Goal: Transaction & Acquisition: Purchase product/service

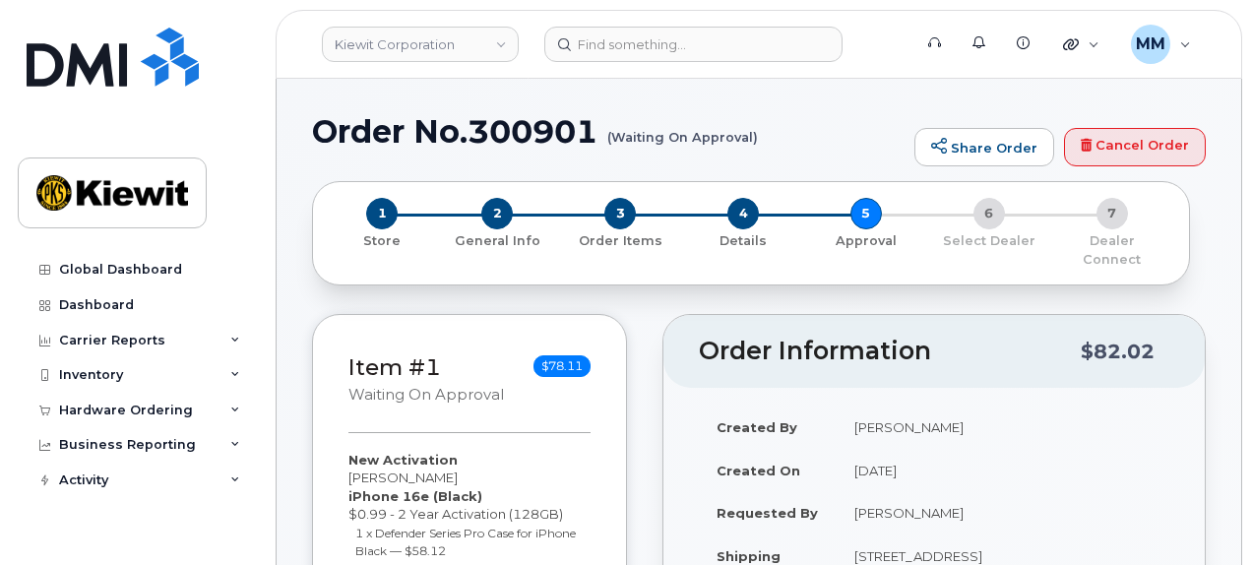
scroll to position [492, 0]
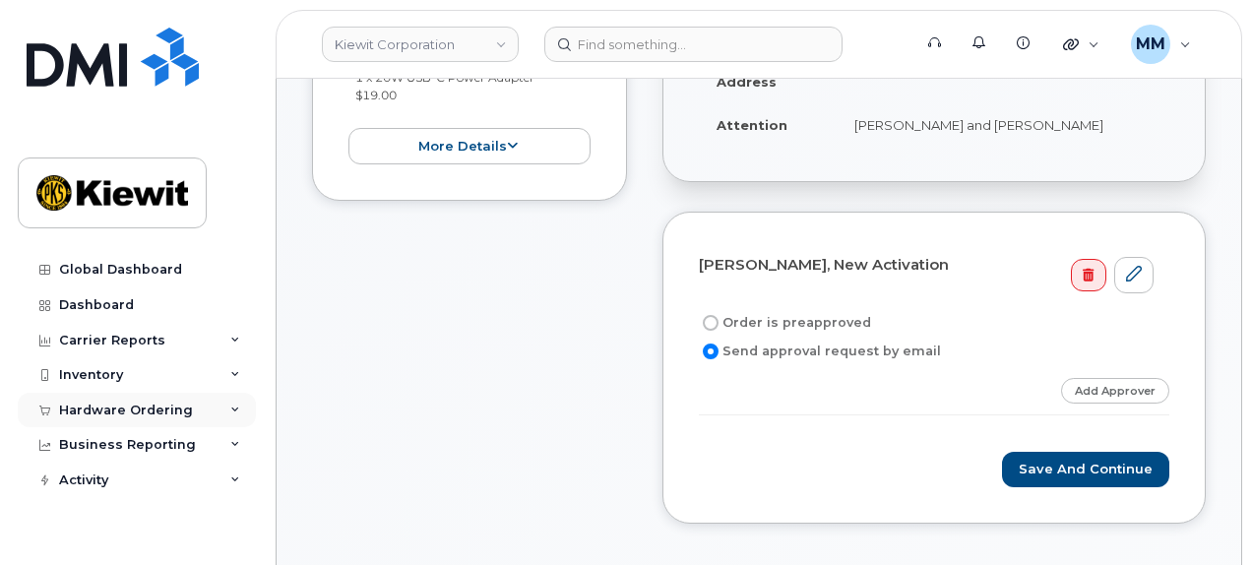
click at [138, 408] on div "Hardware Ordering" at bounding box center [126, 410] width 134 height 16
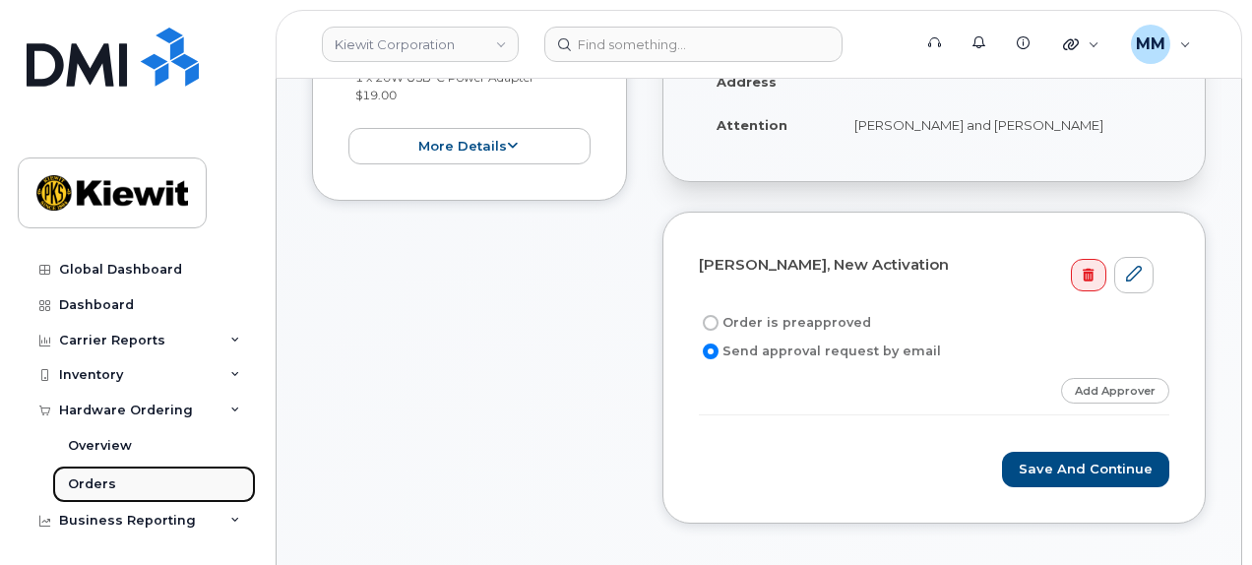
click at [126, 485] on link "Orders" at bounding box center [154, 483] width 204 height 37
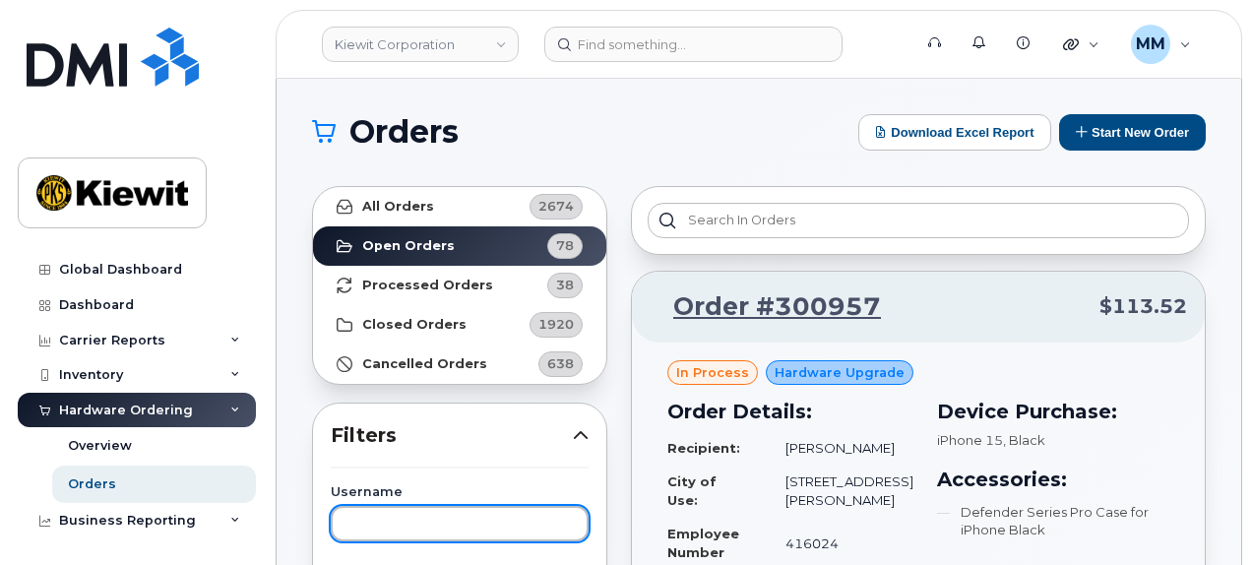
click at [422, 528] on input "text" at bounding box center [460, 523] width 258 height 35
paste input "[PERSON_NAME]"
type input "[PERSON_NAME]"
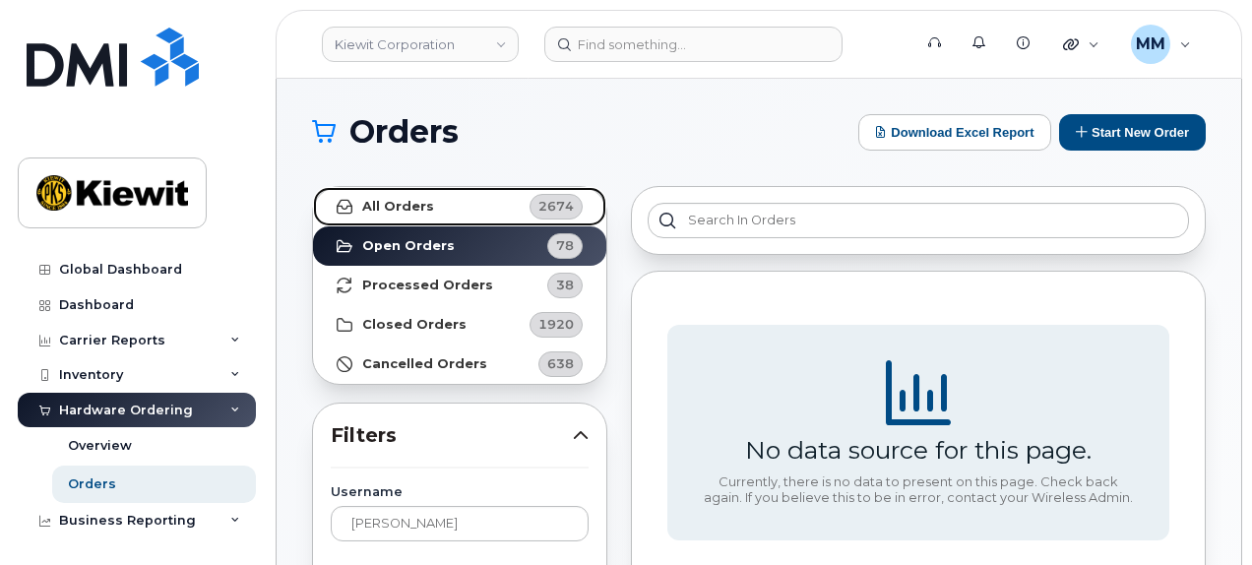
click at [473, 209] on link "All Orders 2674" at bounding box center [459, 206] width 293 height 39
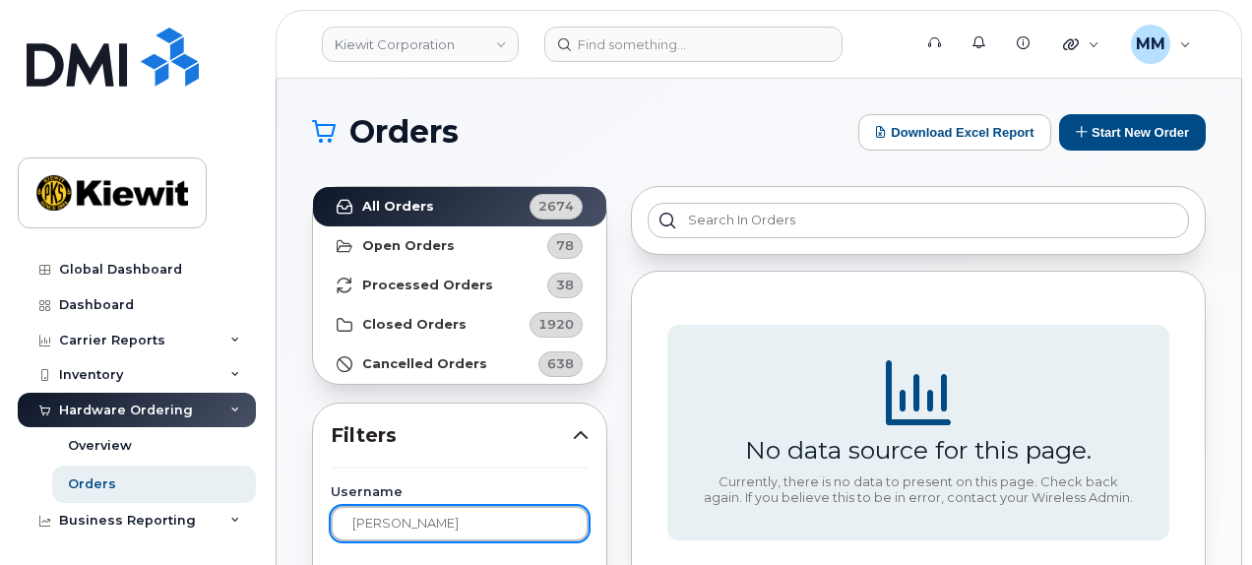
click at [437, 513] on input "[PERSON_NAME]" at bounding box center [460, 523] width 258 height 35
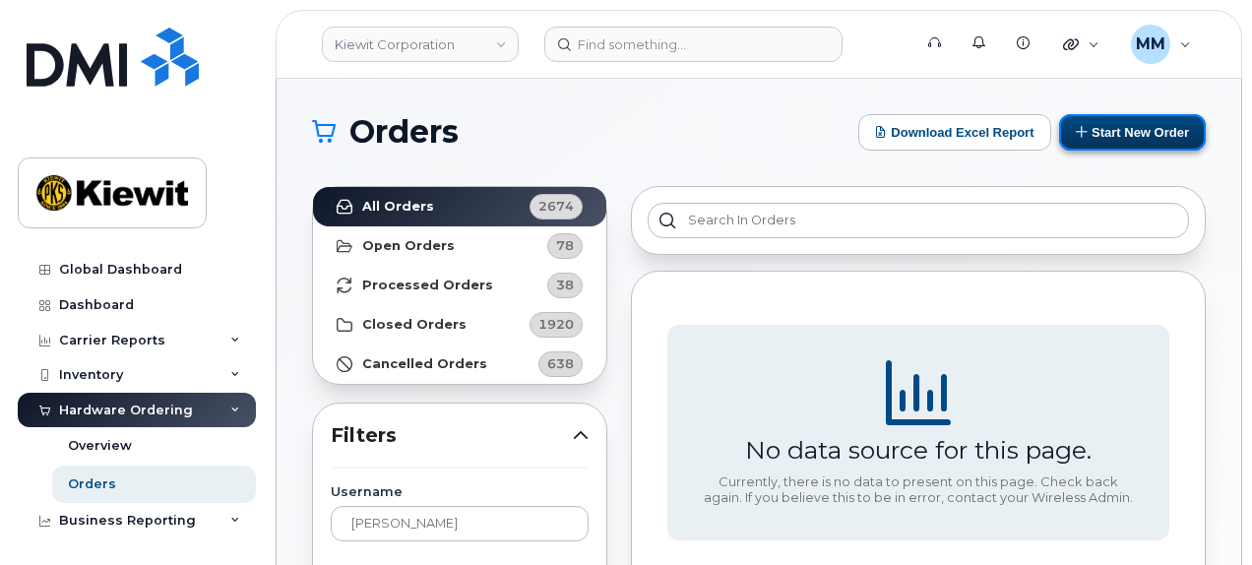
click at [1130, 138] on button "Start New Order" at bounding box center [1132, 132] width 147 height 36
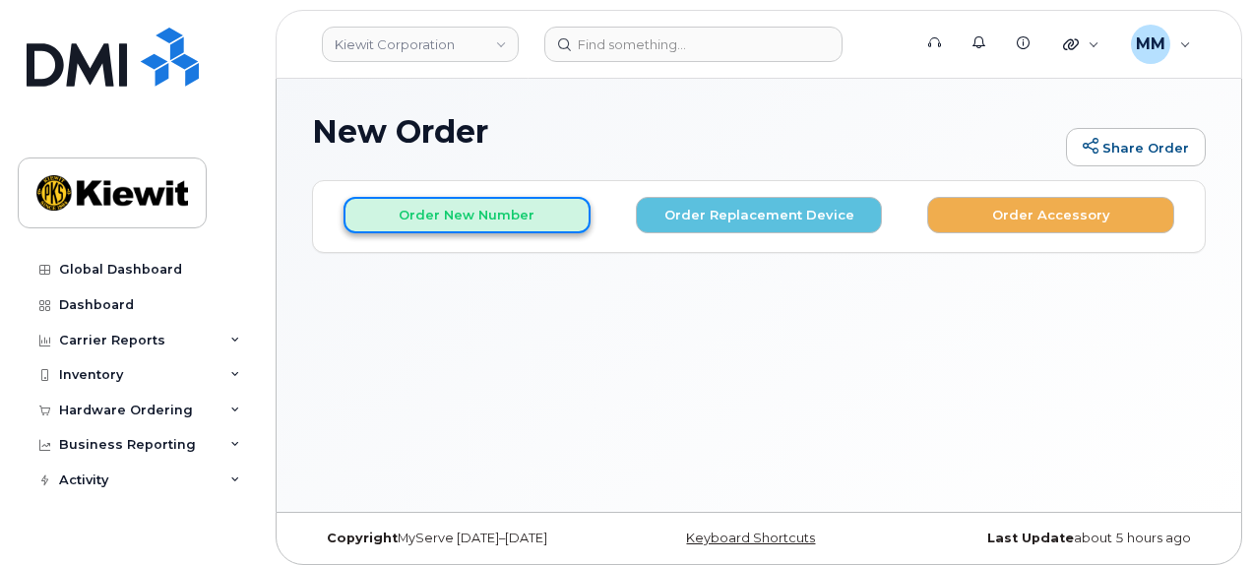
click at [491, 215] on button "Order New Number" at bounding box center [466, 215] width 247 height 36
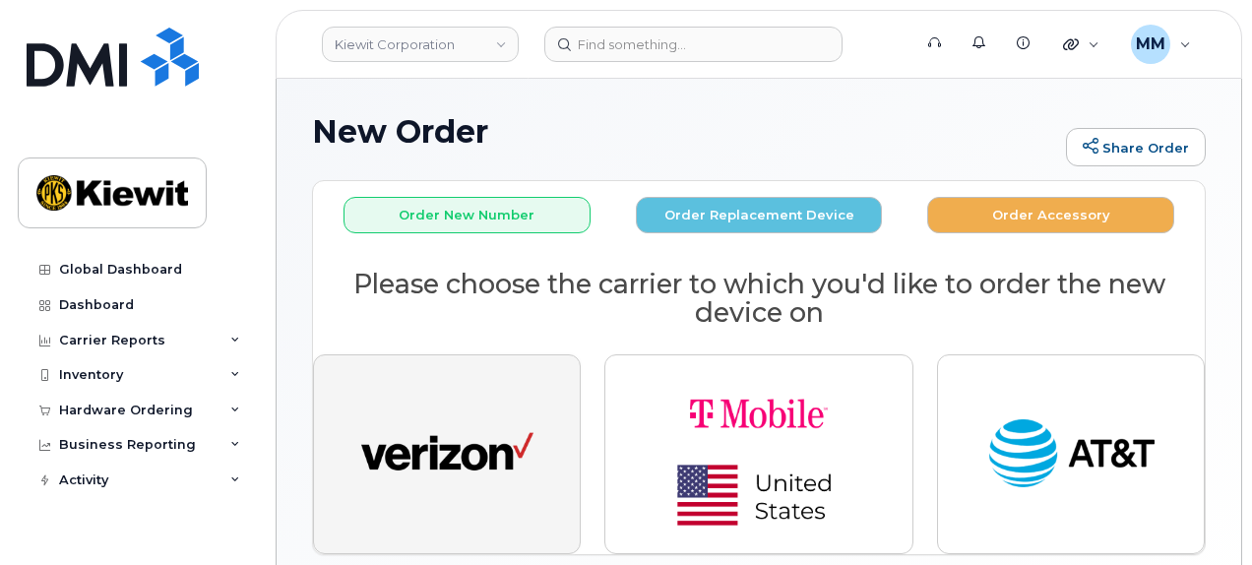
click at [502, 410] on img "button" at bounding box center [447, 454] width 172 height 89
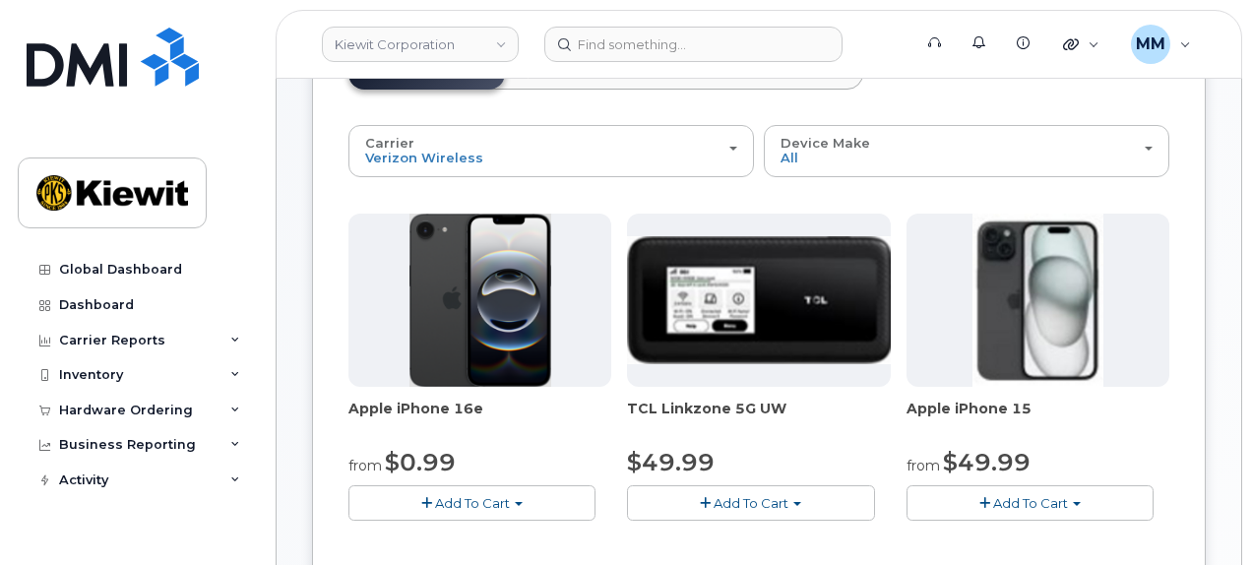
scroll to position [197, 0]
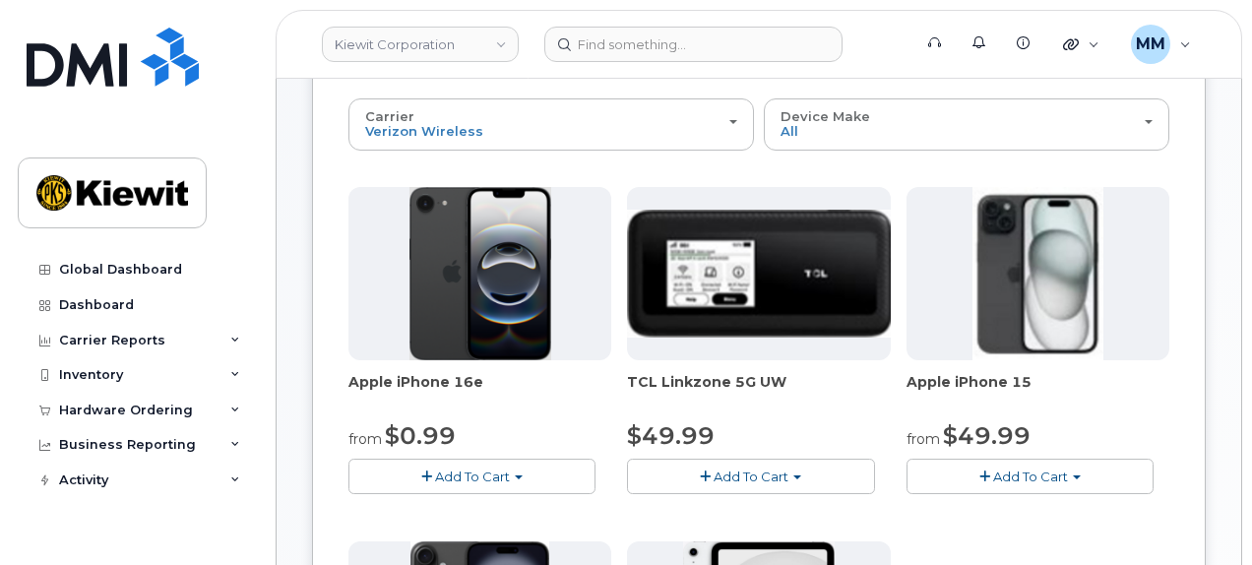
click at [500, 474] on span "Add To Cart" at bounding box center [472, 476] width 75 height 16
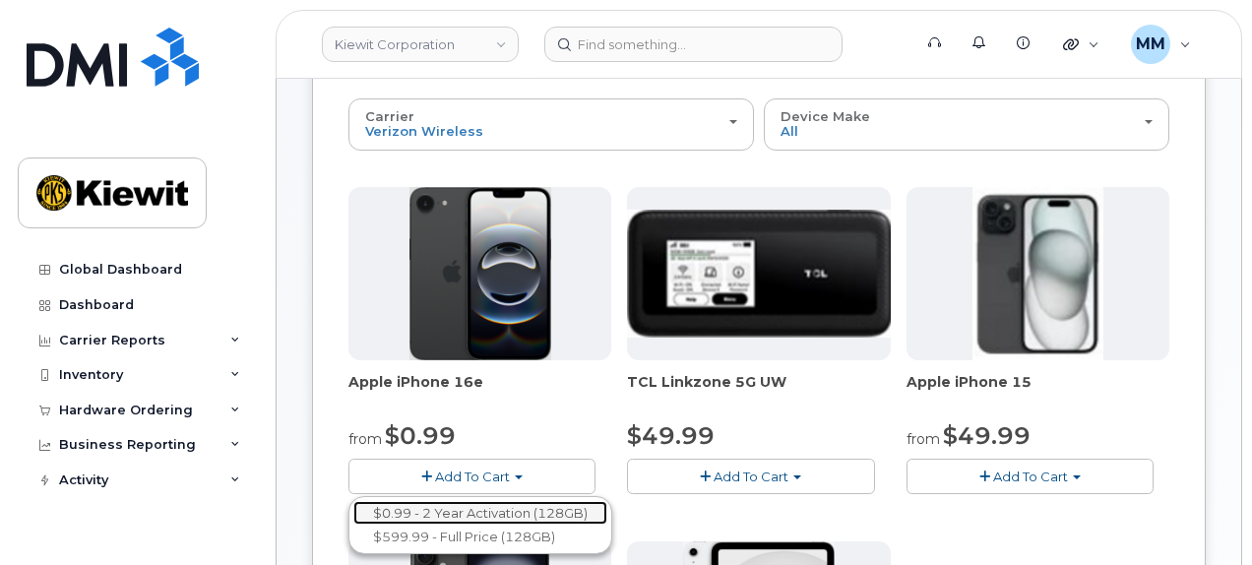
click at [493, 504] on link "$0.99 - 2 Year Activation (128GB)" at bounding box center [480, 513] width 254 height 25
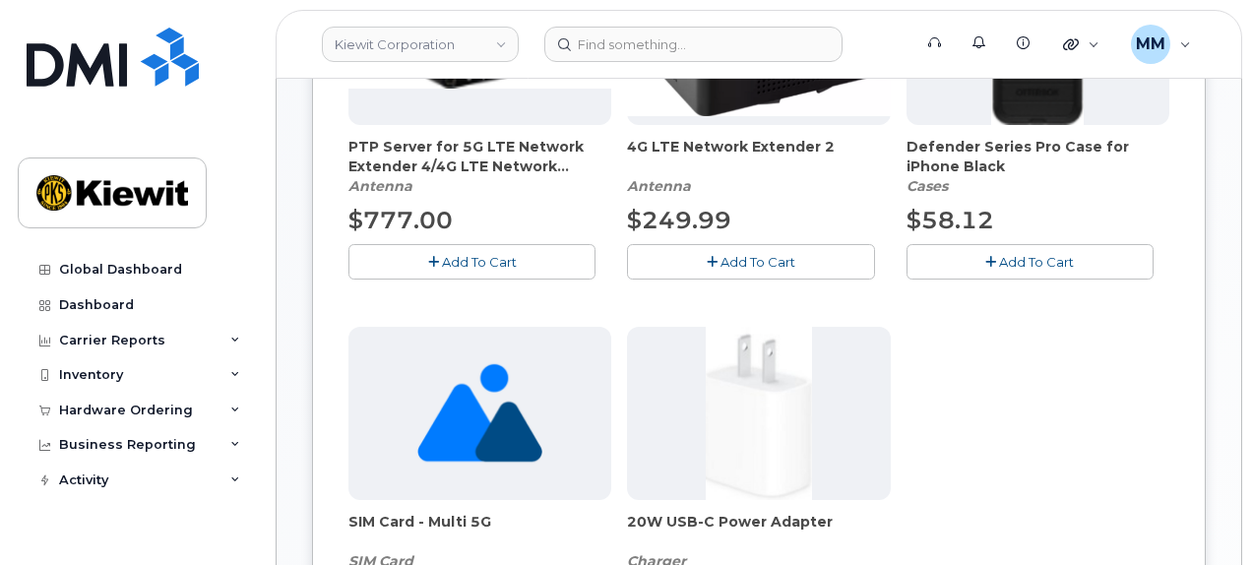
scroll to position [492, 0]
click at [1032, 267] on button "Add To Cart" at bounding box center [1029, 260] width 247 height 34
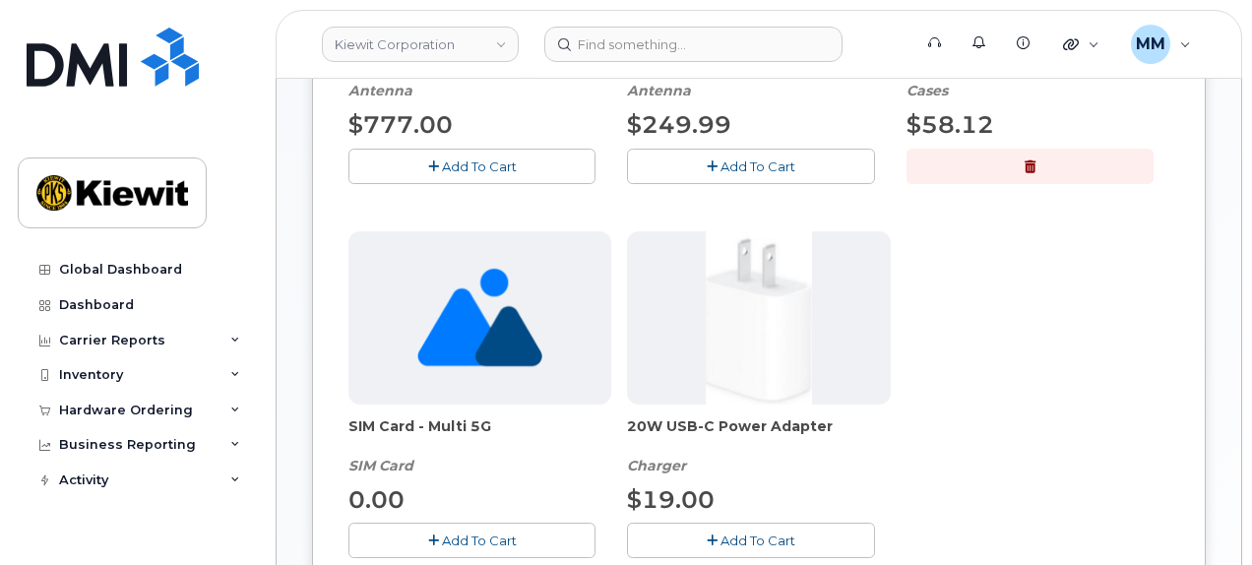
scroll to position [590, 0]
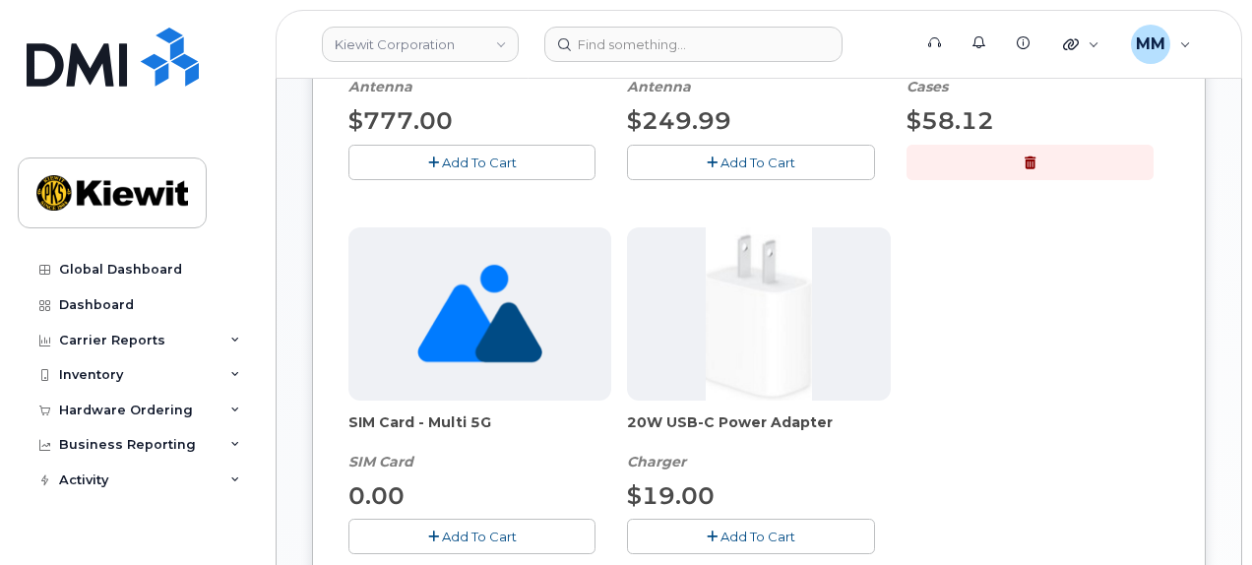
click at [689, 527] on button "Add To Cart" at bounding box center [750, 536] width 247 height 34
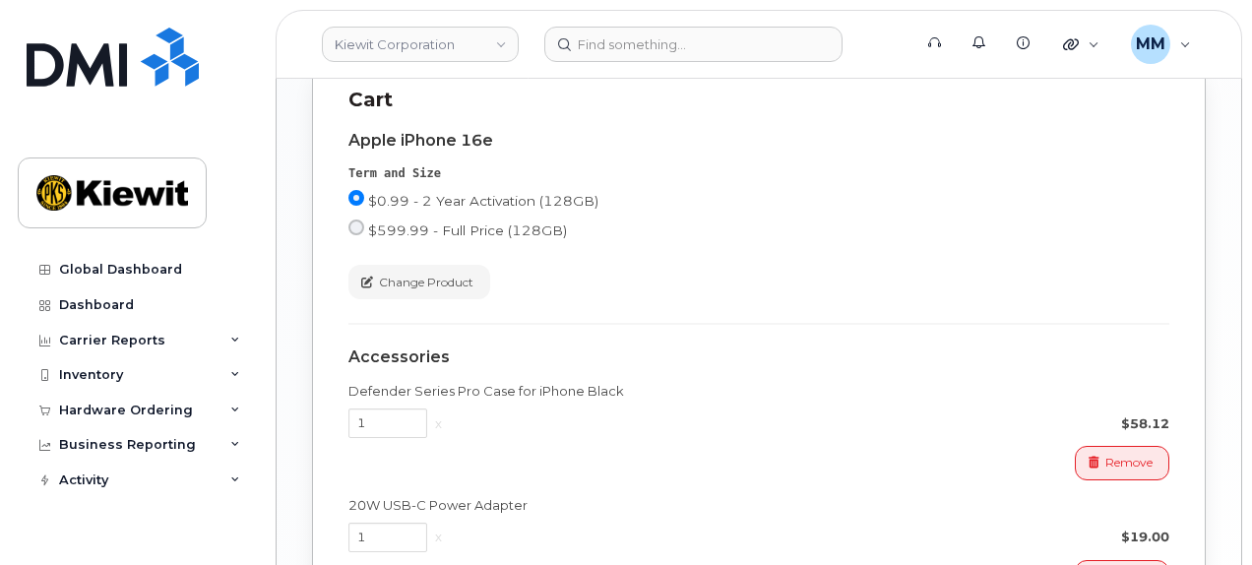
scroll to position [1476, 0]
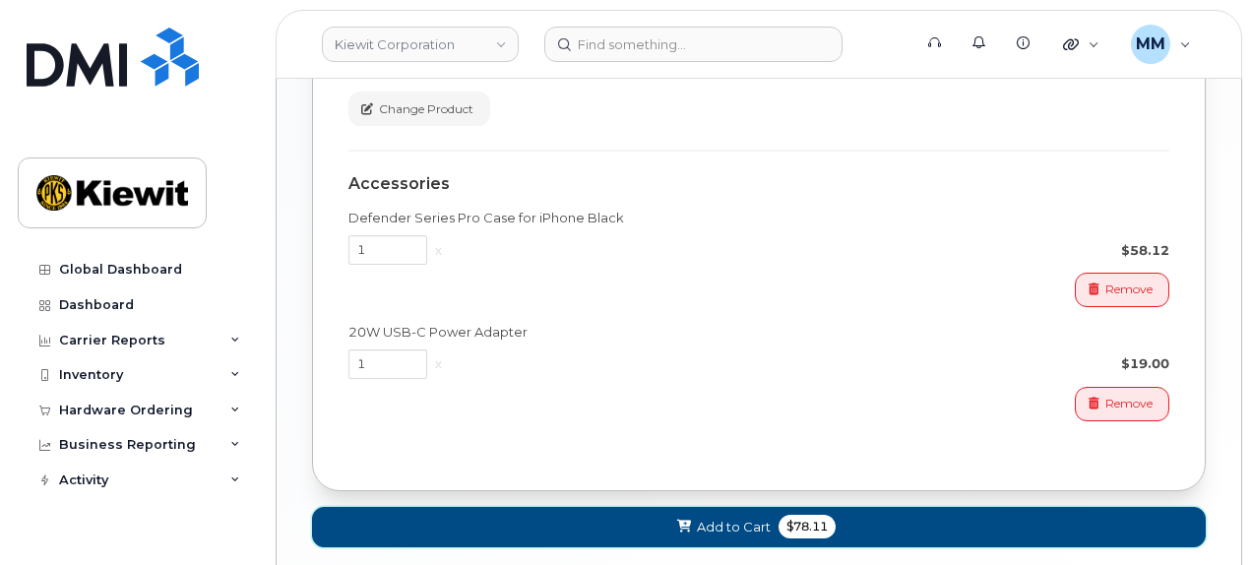
click at [722, 518] on span "Add to Cart" at bounding box center [734, 527] width 74 height 19
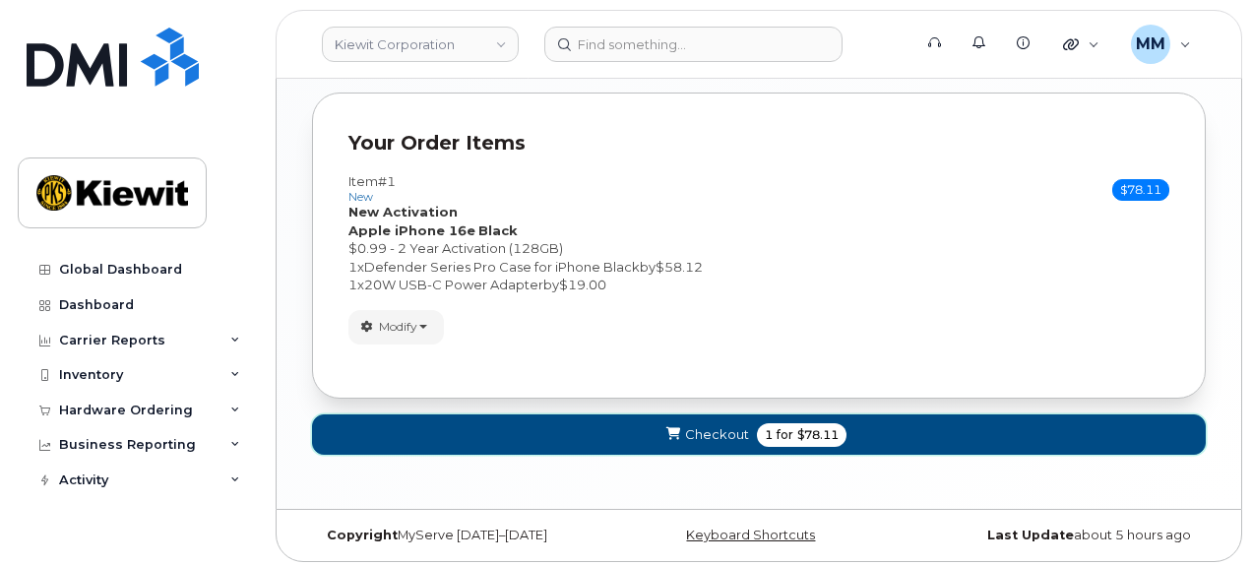
click at [711, 425] on span "Checkout" at bounding box center [717, 434] width 64 height 19
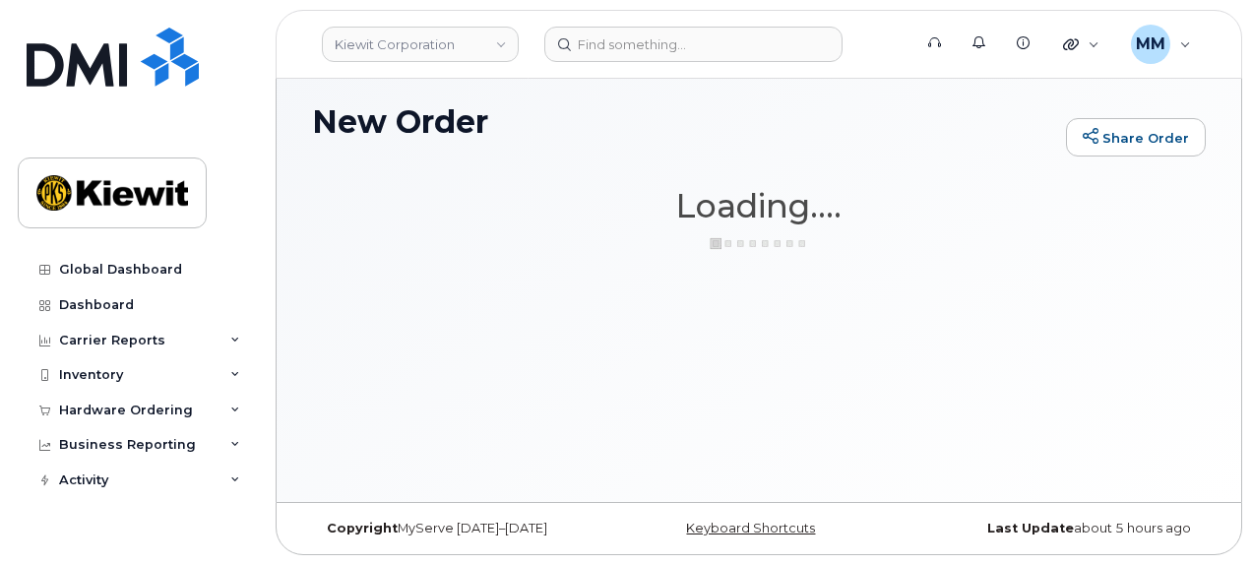
scroll to position [9, 0]
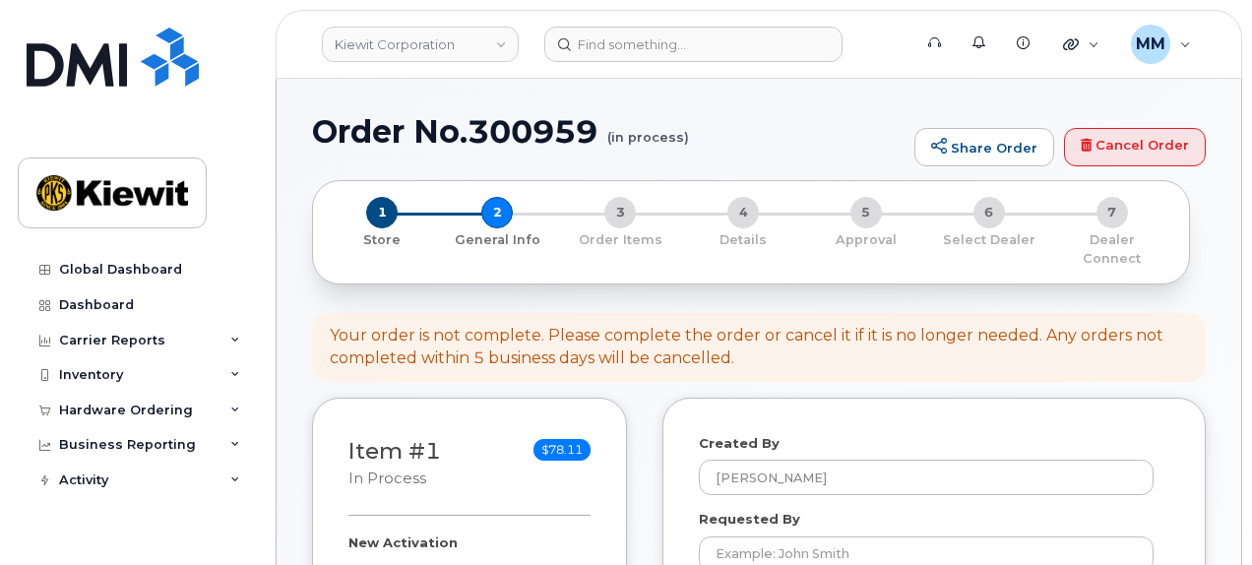
select select
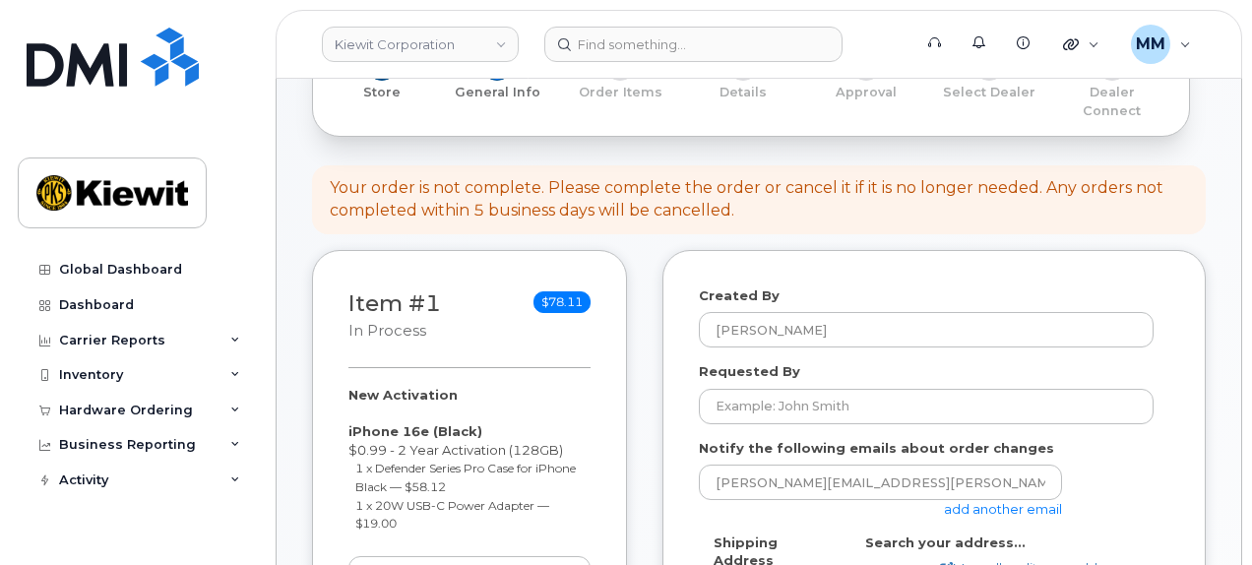
scroll to position [197, 0]
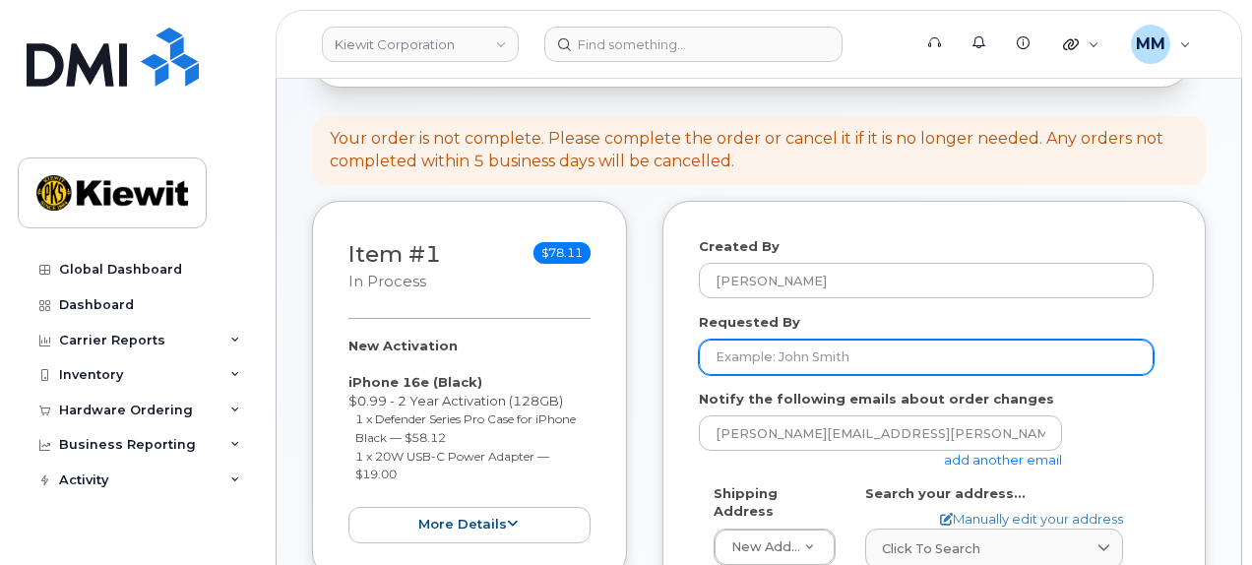
click at [752, 339] on input "Requested By" at bounding box center [926, 356] width 455 height 35
paste input "[PERSON_NAME]"
type input "[PERSON_NAME]"
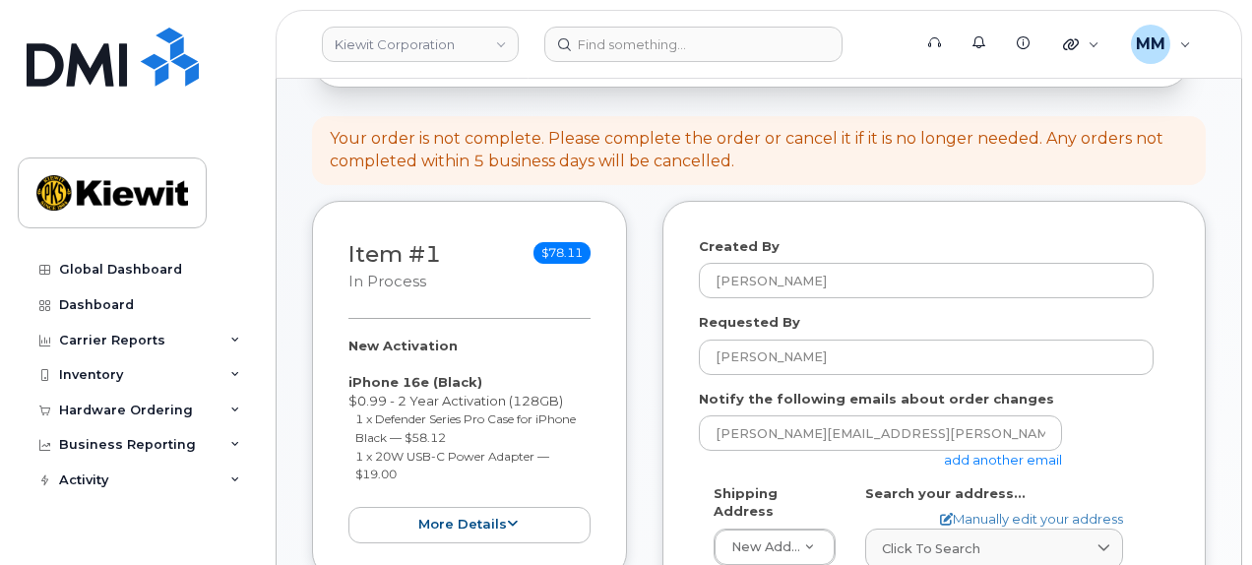
click at [956, 452] on link "add another email" at bounding box center [1003, 460] width 118 height 16
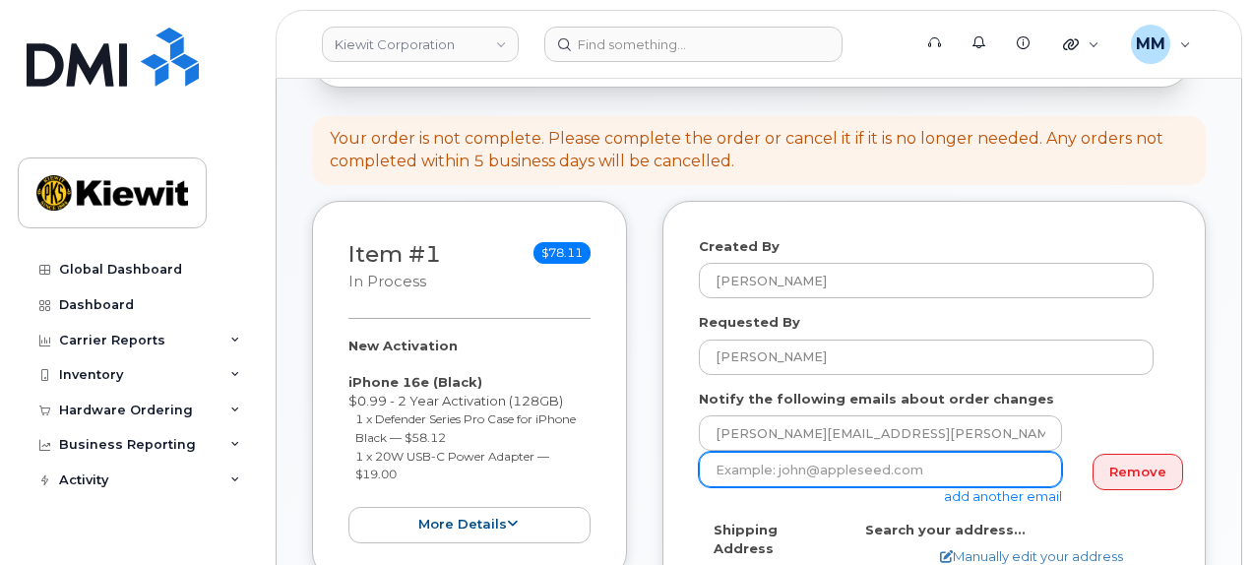
click at [746, 452] on input "email" at bounding box center [880, 469] width 363 height 35
paste input "Mary.Stein"
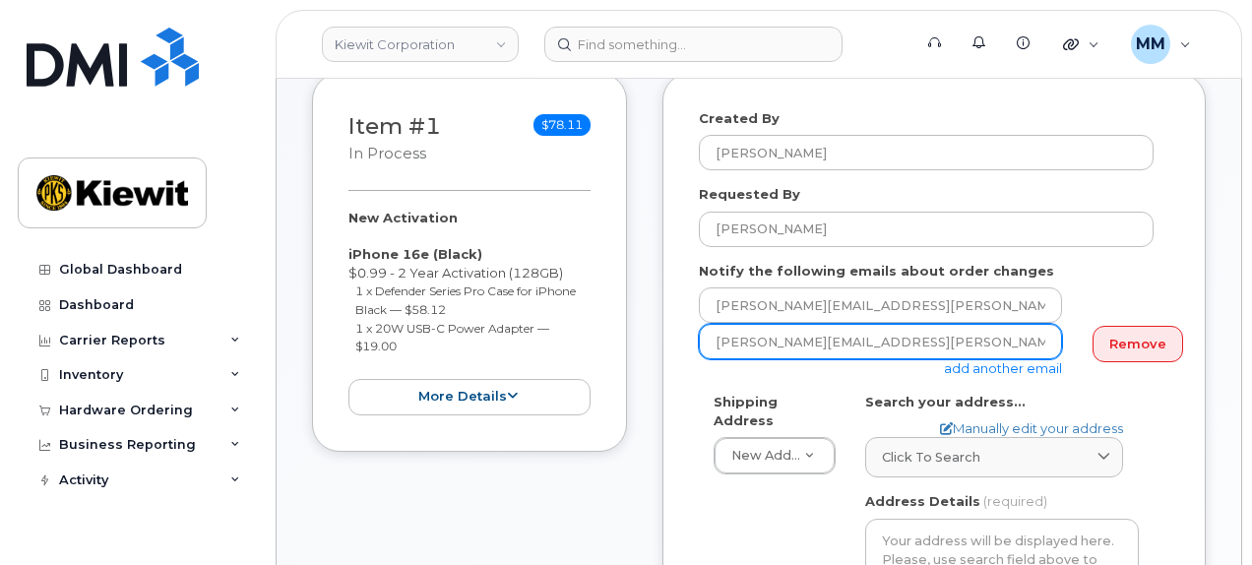
scroll to position [394, 0]
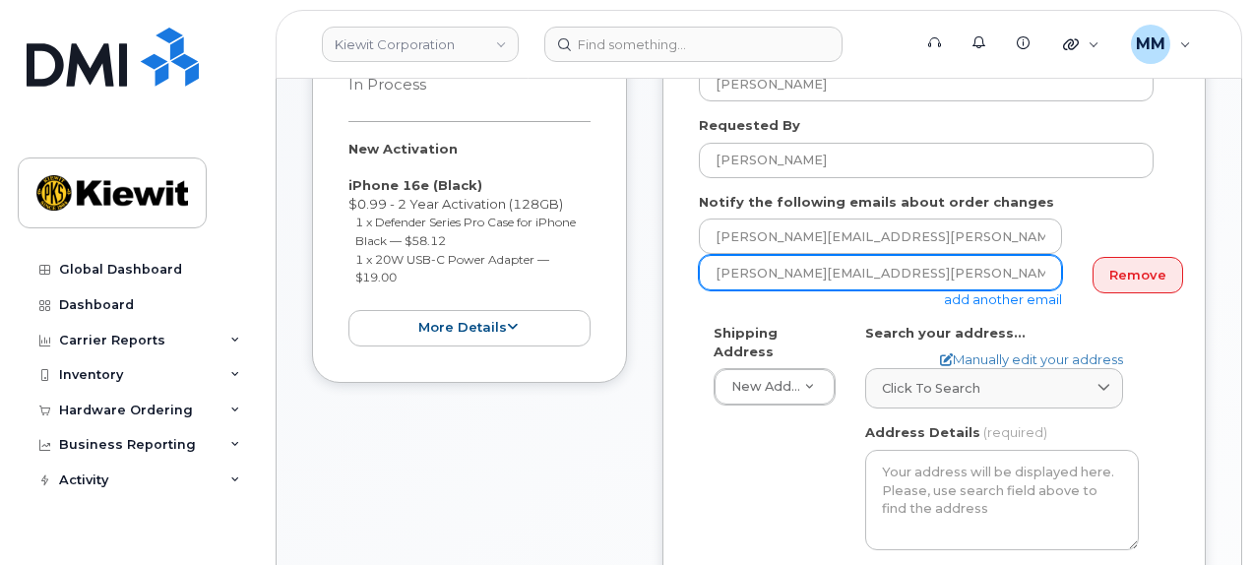
type input "Mary.Stein@kiewit.com"
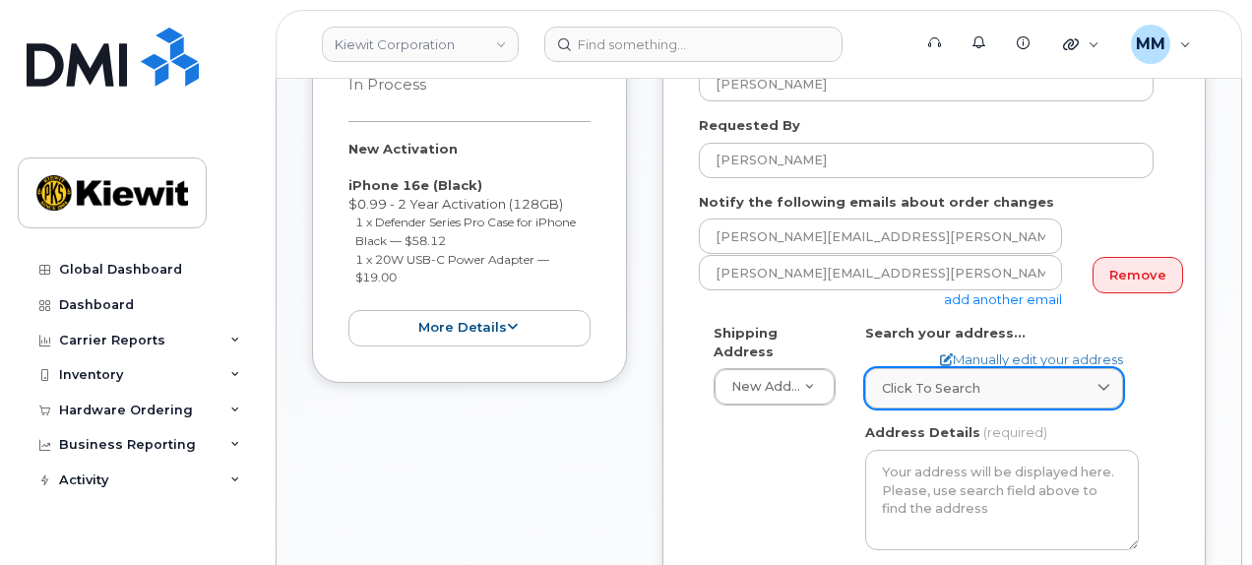
click at [977, 379] on div "Click to search" at bounding box center [994, 388] width 224 height 19
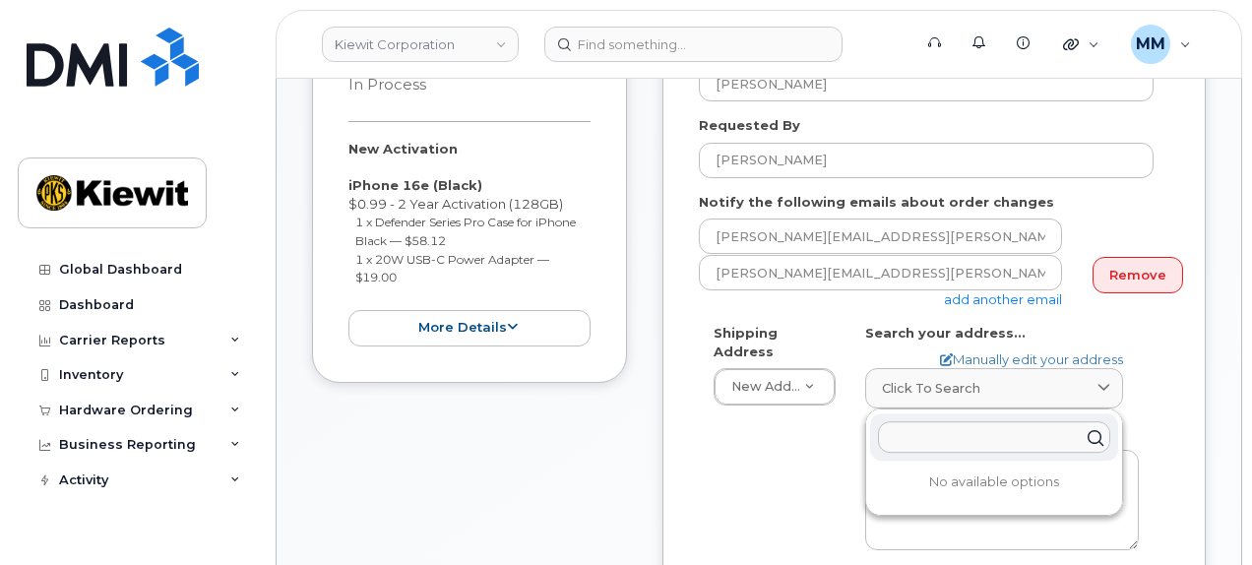
click at [942, 421] on input "text" at bounding box center [994, 436] width 232 height 31
paste input "470 Chestnut Ridge Road, Woodcliff Lake, NJ 07677"
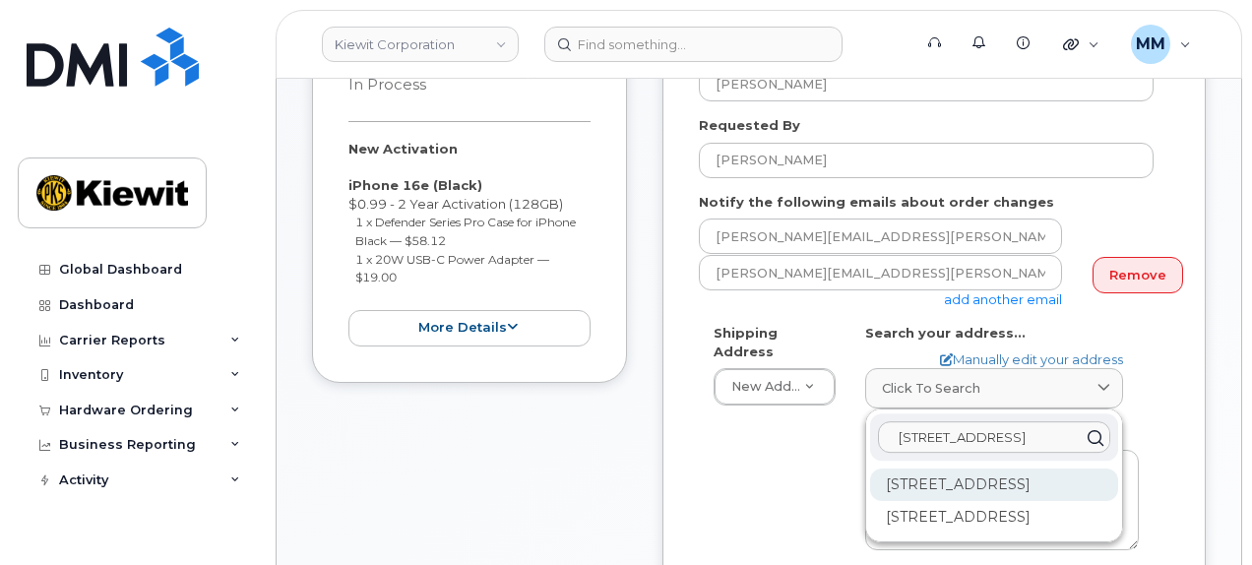
type input "470 Chestnut Ridge Road, Woodcliff Lake, NJ 07677"
click at [921, 468] on div "470 Chestnut Ridge Rd Woodcliff Lake NJ 07677" at bounding box center [994, 484] width 248 height 32
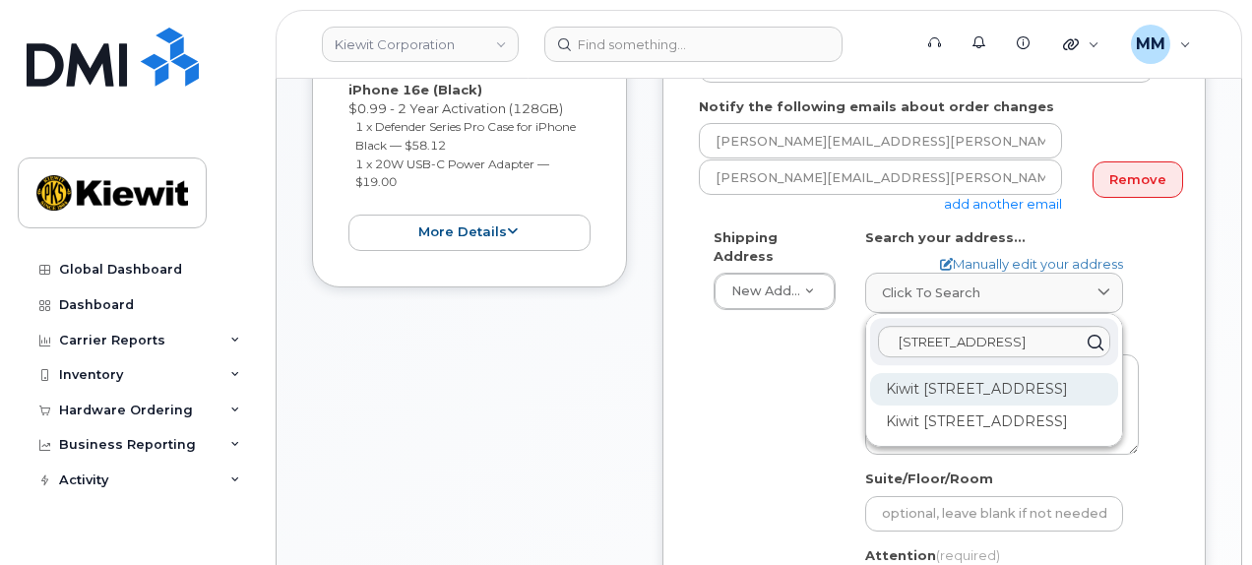
scroll to position [492, 0]
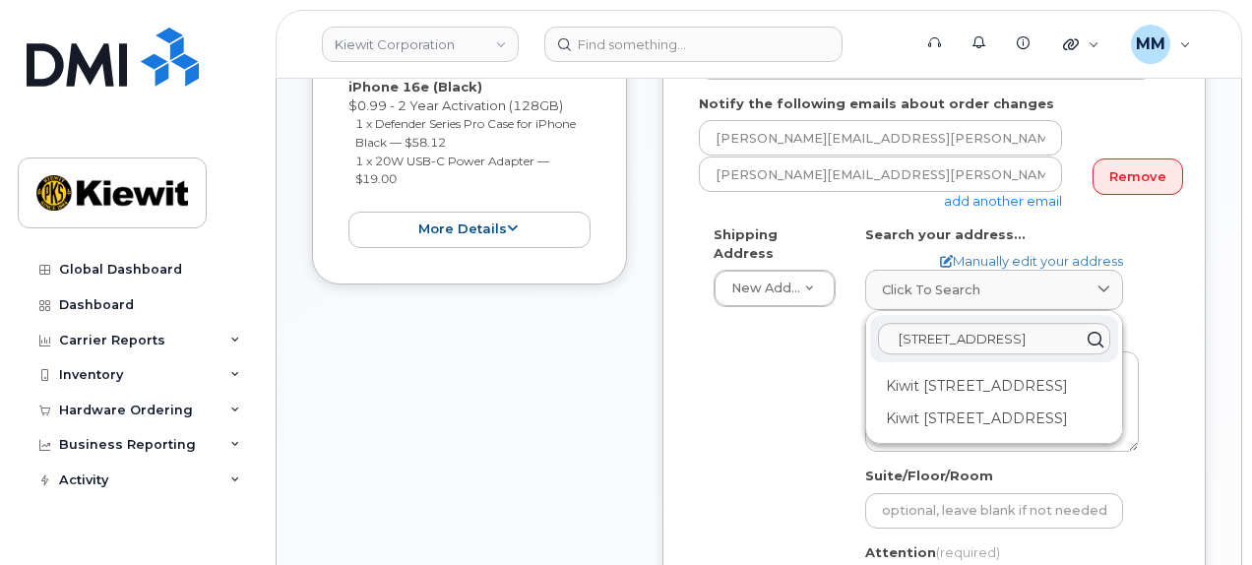
click at [828, 460] on div "Shipping Address New Address New Address 9701 Renner Blvd. 1624 Mike Fahey St 1…" at bounding box center [926, 460] width 455 height 470
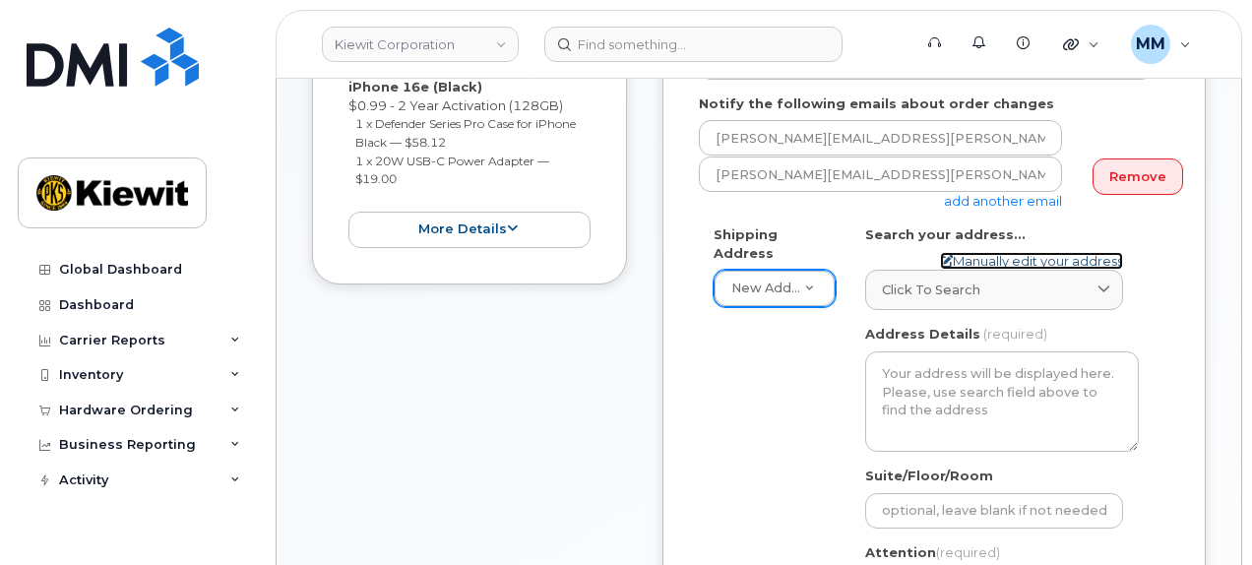
click at [983, 252] on link "Manually edit your address" at bounding box center [1031, 261] width 183 height 19
select select
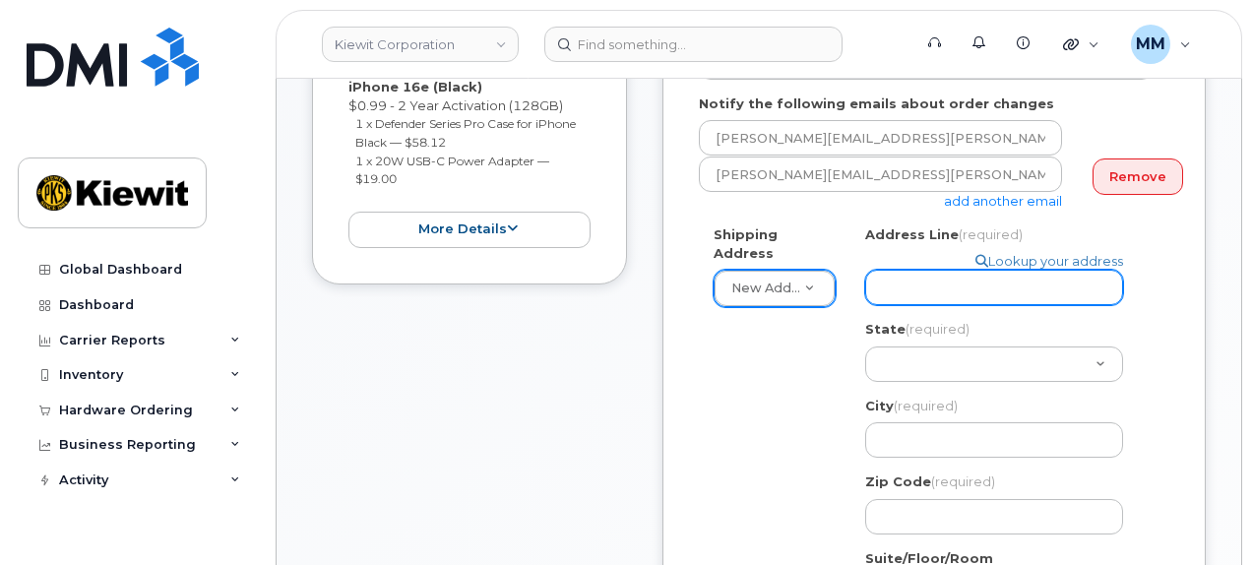
click at [905, 270] on input "Address Line (required)" at bounding box center [994, 287] width 258 height 35
paste input "470 Chestnut Ridge Road, Woodcliff Lake, NJ 07677"
type input "470 Chestnut Ridge Road, Woodcliff Lake, NJ 07677"
select select
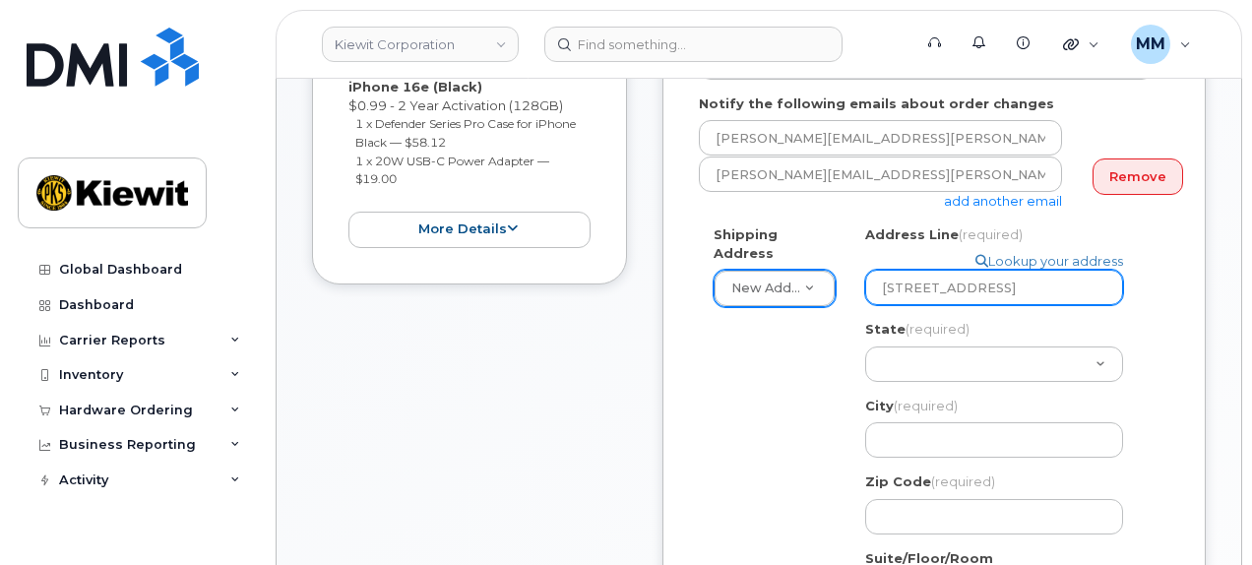
drag, startPoint x: 1033, startPoint y: 271, endPoint x: 948, endPoint y: 272, distance: 85.6
click at [948, 272] on input "470 Chestnut Ridge Road, Woodcliff Lake, NJ 07677" at bounding box center [994, 287] width 258 height 35
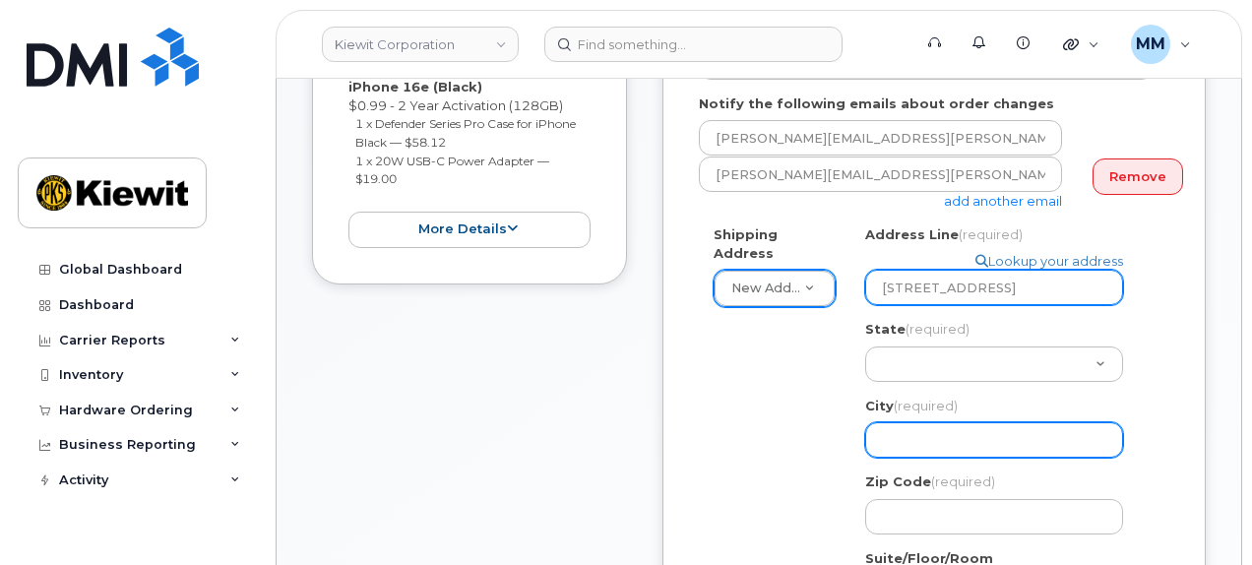
type input "470 Chestnut Ridge Road, Woodcliff Lake, NJ 07677"
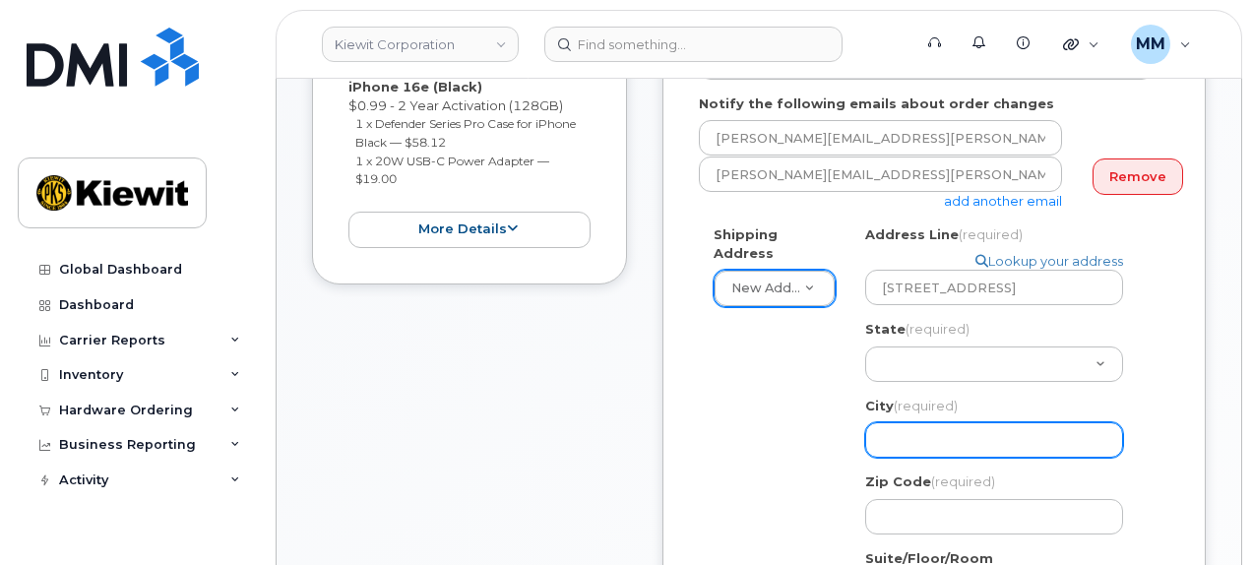
click at [899, 423] on input "City (required)" at bounding box center [994, 439] width 258 height 35
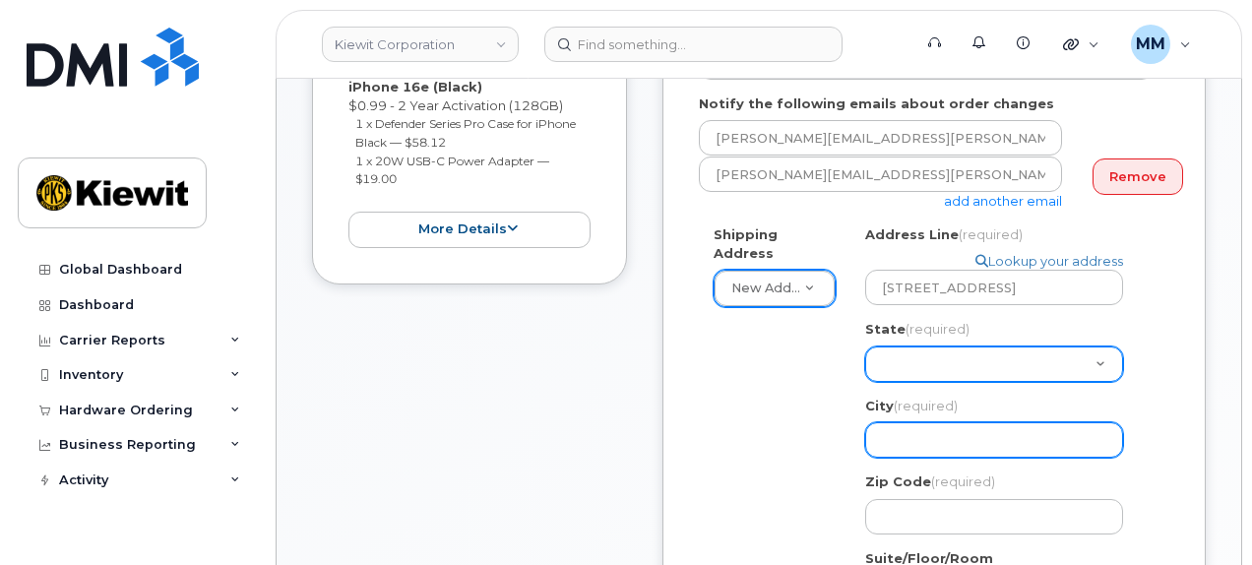
paste input "Woodcliff Lake"
type input "Woodcliff Lake"
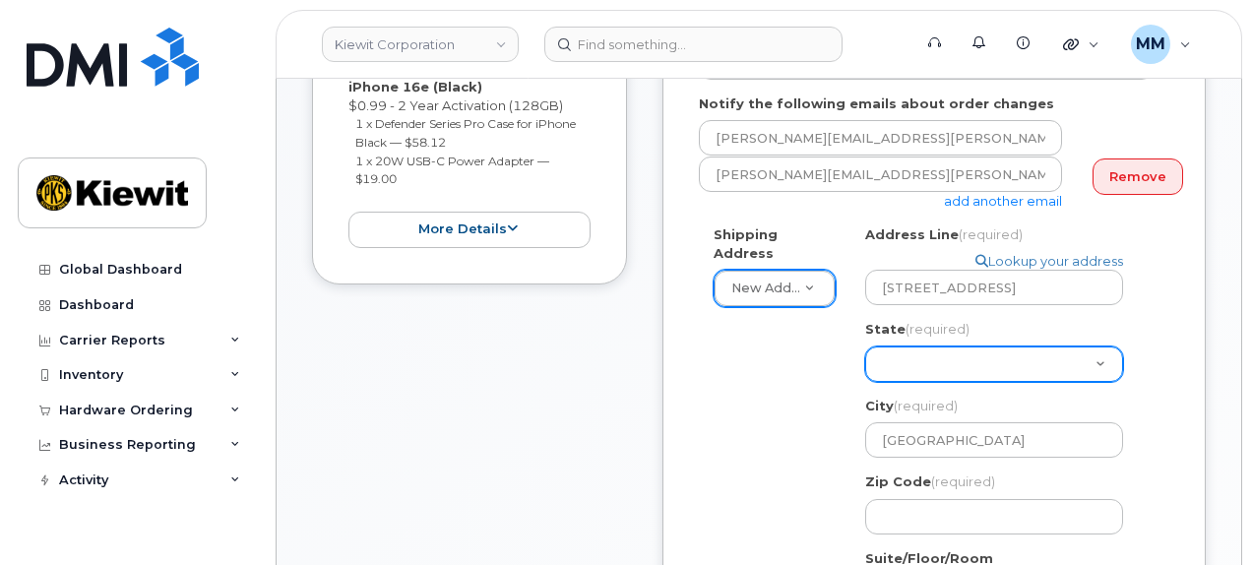
click at [913, 346] on select "Alabama Alaska American Samoa Arizona Arkansas California Colorado Connecticut …" at bounding box center [994, 363] width 258 height 35
select select
select select "NJ"
click at [865, 346] on select "Alabama Alaska American Samoa Arizona Arkansas California Colorado Connecticut …" at bounding box center [994, 363] width 258 height 35
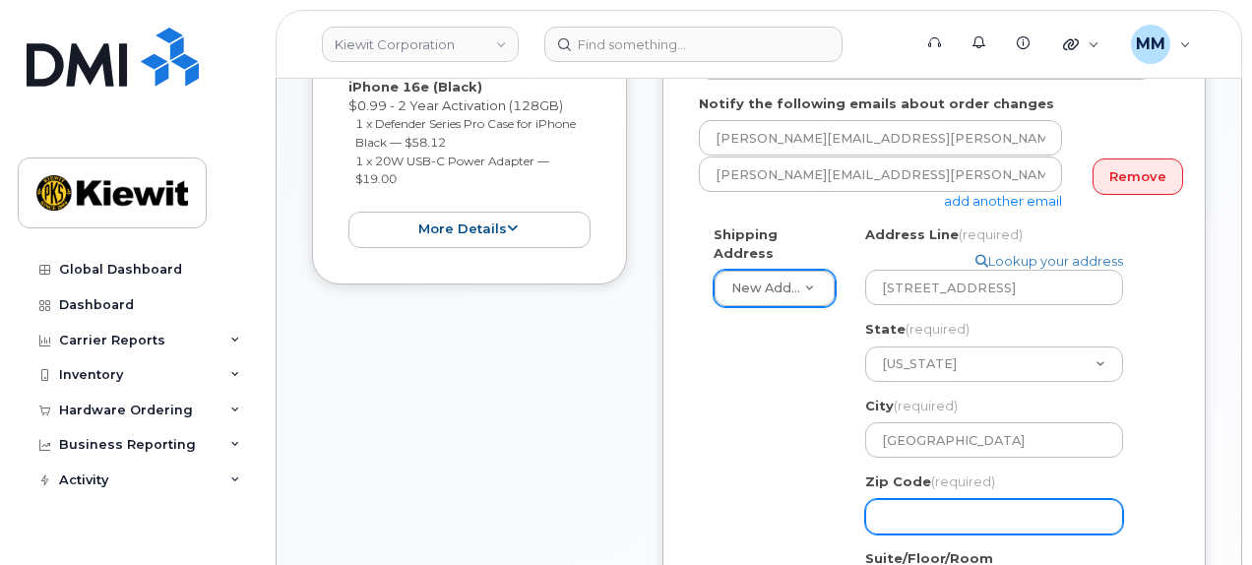
click at [946, 505] on input "Zip Code (required)" at bounding box center [994, 516] width 258 height 35
paste input "07677"
select select
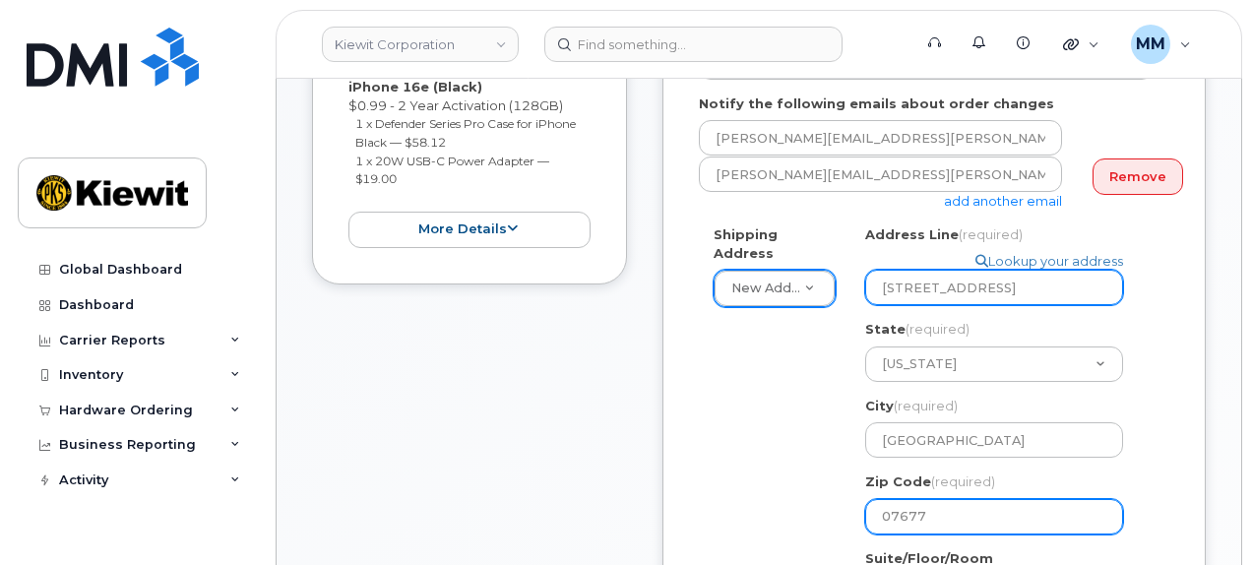
type input "07677"
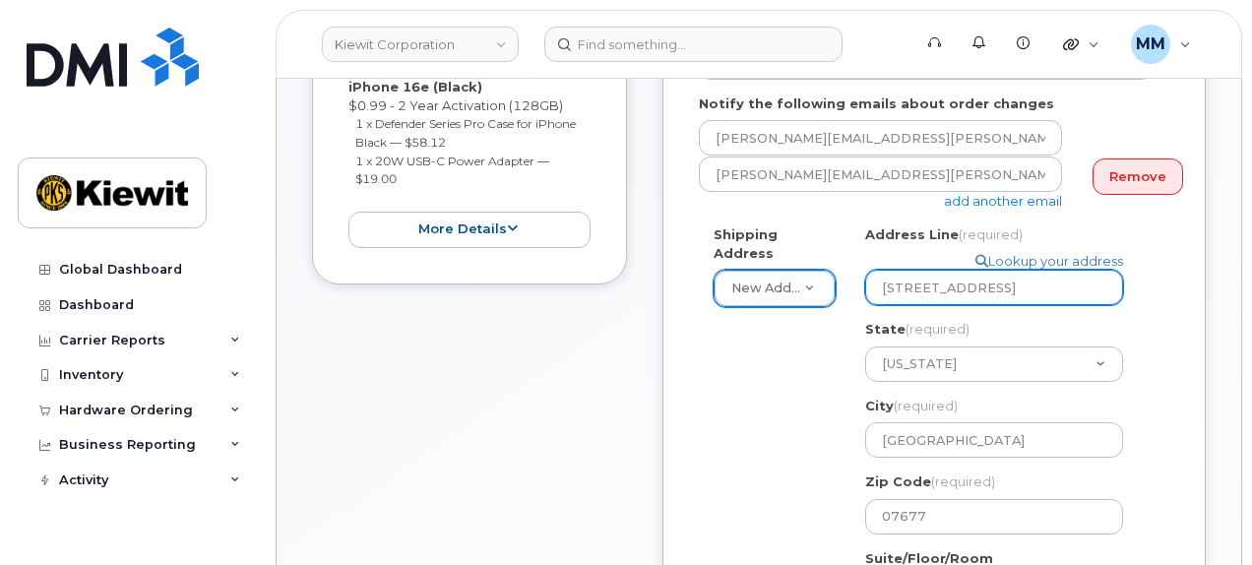
scroll to position [0, 116]
drag, startPoint x: 1049, startPoint y: 269, endPoint x: 1170, endPoint y: 270, distance: 121.0
click at [1170, 270] on div "Created By Michael Manahan Requested By Daoud Altin Notify the following emails…" at bounding box center [933, 386] width 543 height 960
select select
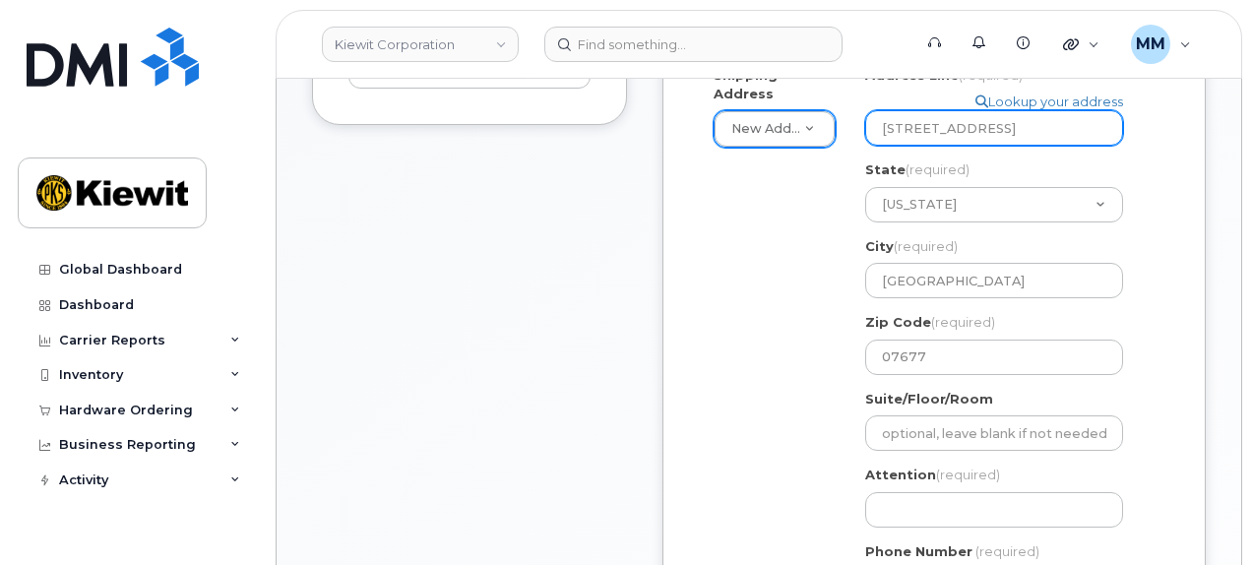
scroll to position [689, 0]
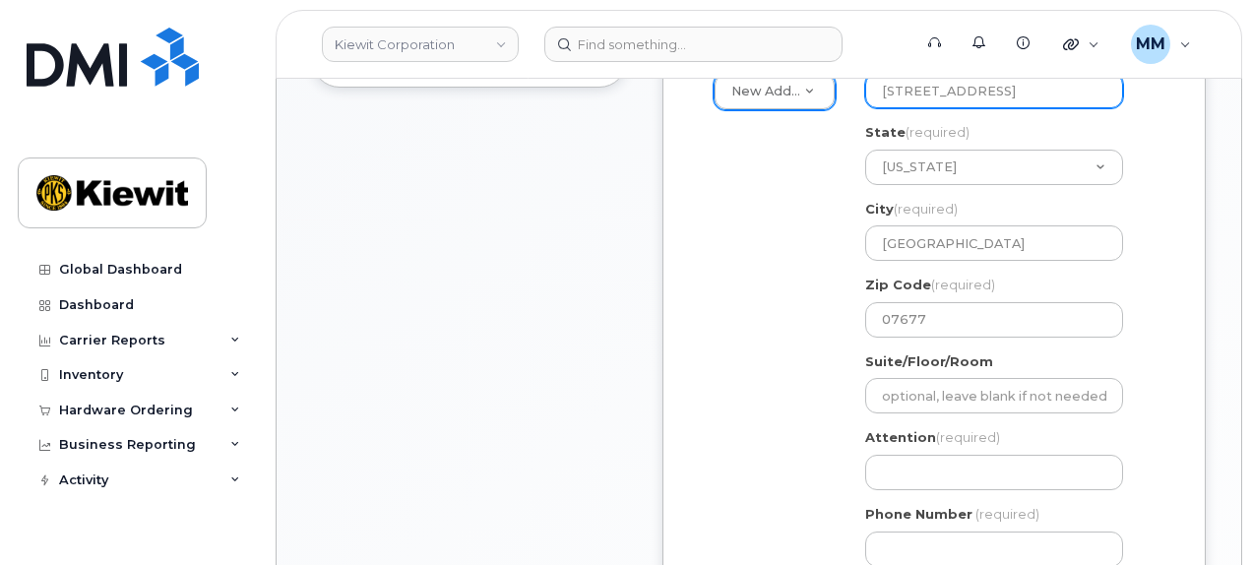
type input "470 Chestnut Ridge Road"
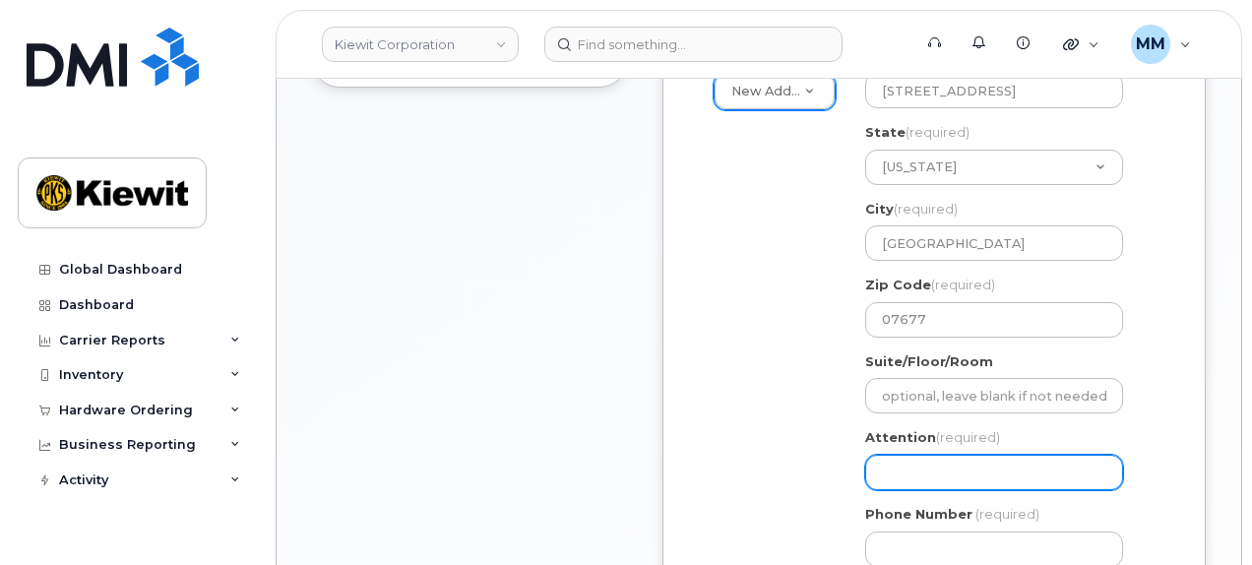
click at [910, 455] on input "Attention (required)" at bounding box center [994, 472] width 258 height 35
paste input "[PERSON_NAME]"
select select
type input "[PERSON_NAME]"
select select
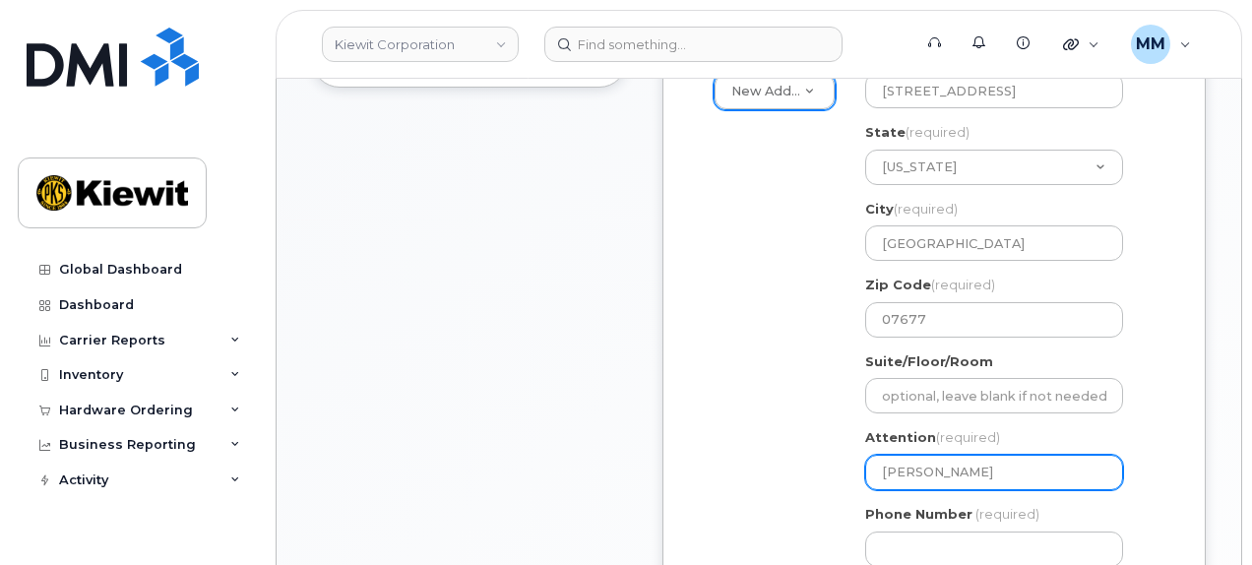
type input "Daoud Altin a"
select select
type input "Daoud Altin an"
select select
type input "Daoud Altin and"
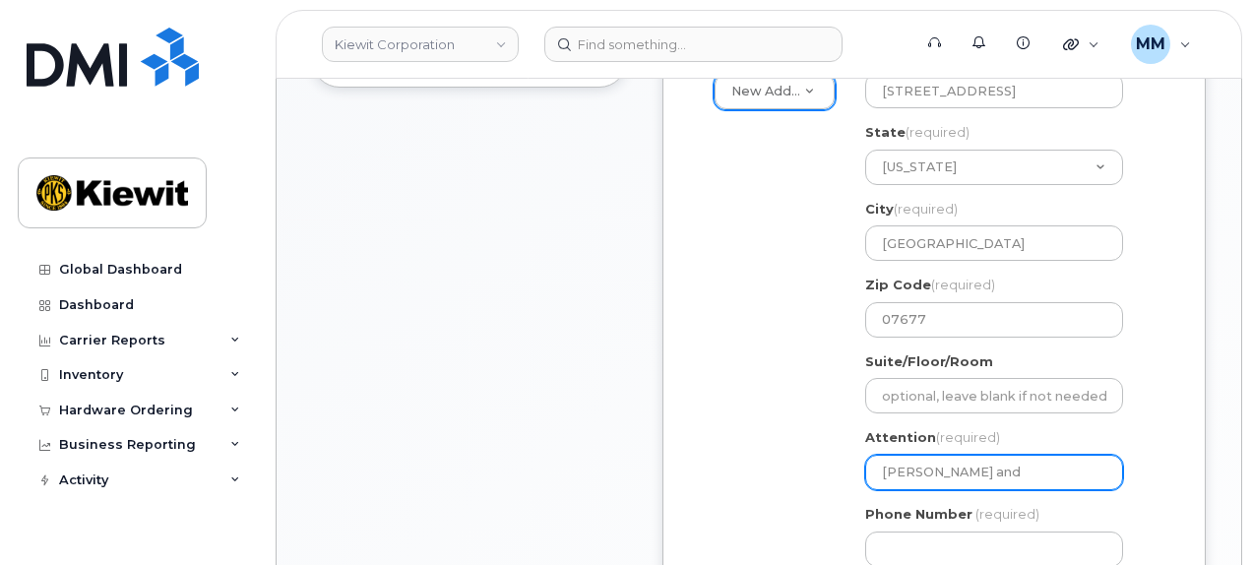
click at [1036, 455] on input "Daoud Altin and" at bounding box center [994, 472] width 258 height 35
paste input "jacob hayden"
select select
type input "[PERSON_NAME] and [PERSON_NAME]"
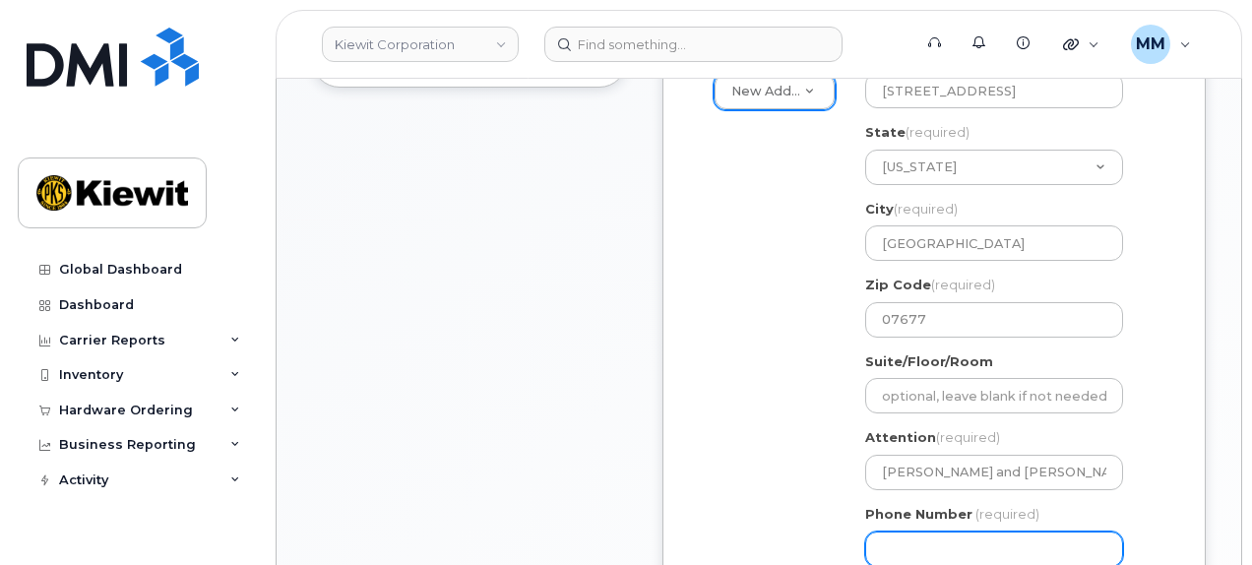
click at [941, 538] on input "Phone Number" at bounding box center [994, 548] width 258 height 35
type input "877772770"
select select
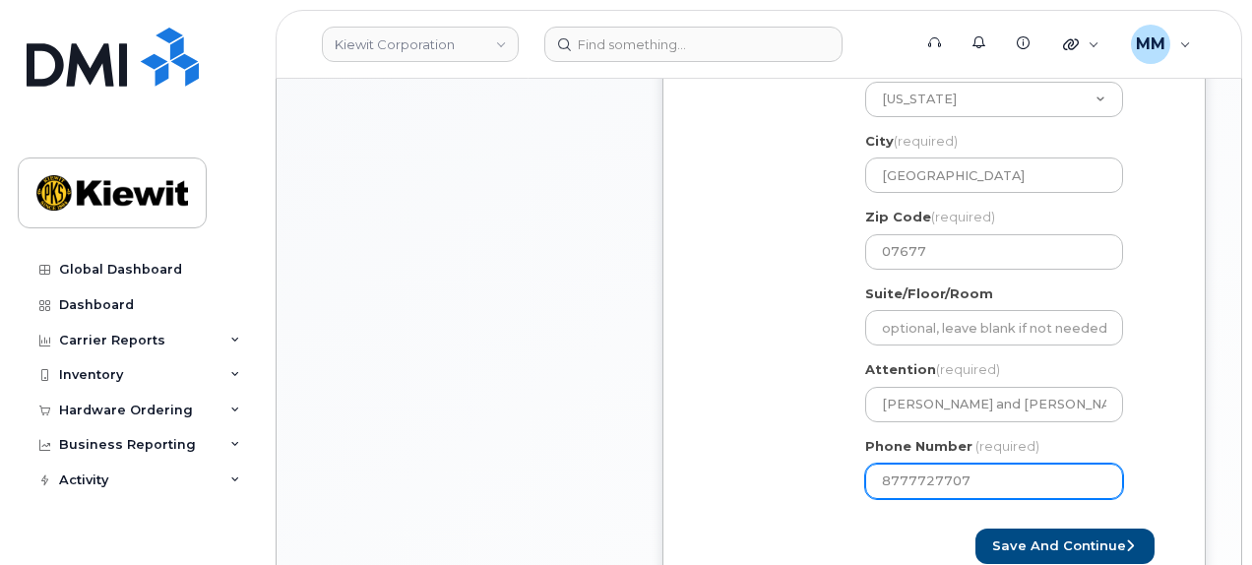
scroll to position [886, 0]
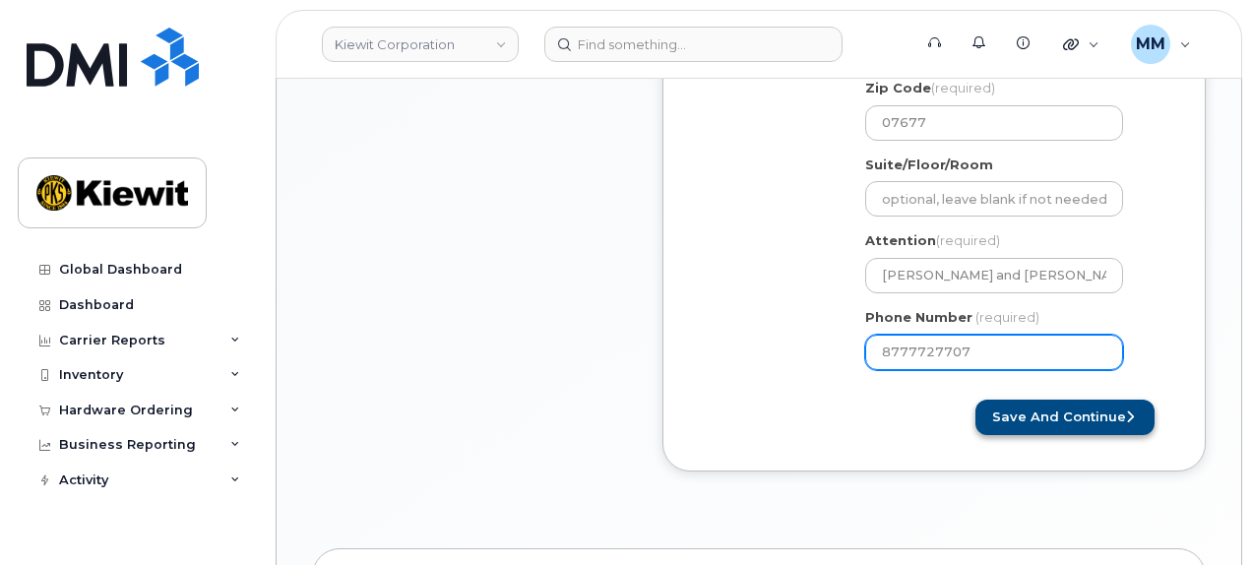
type input "8777727707"
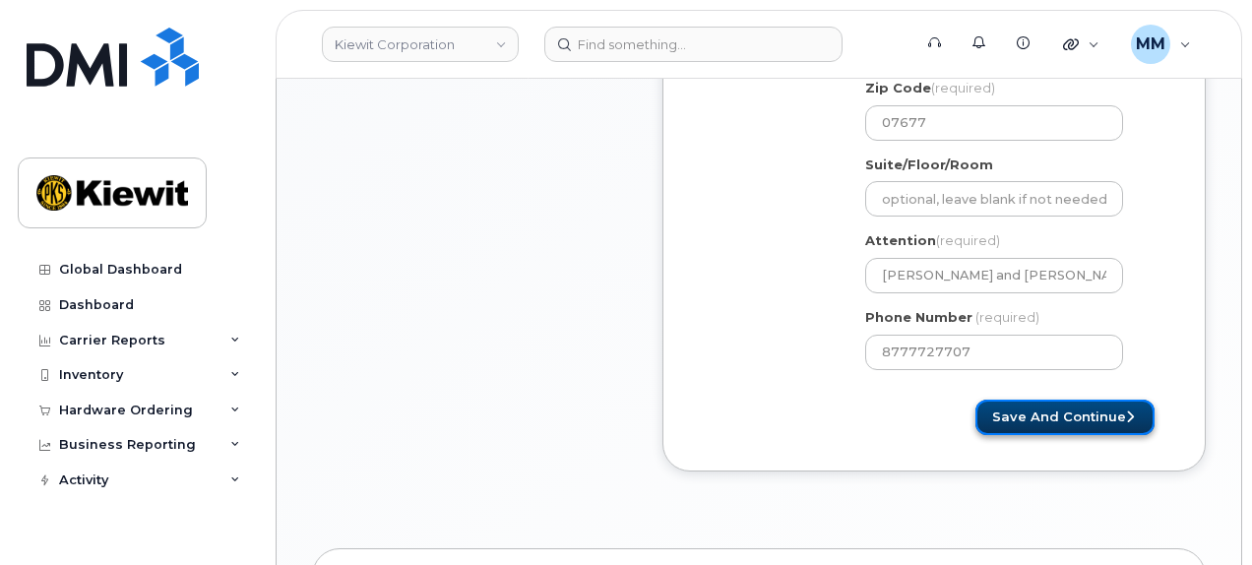
click at [1000, 400] on button "Save and Continue" at bounding box center [1064, 418] width 179 height 36
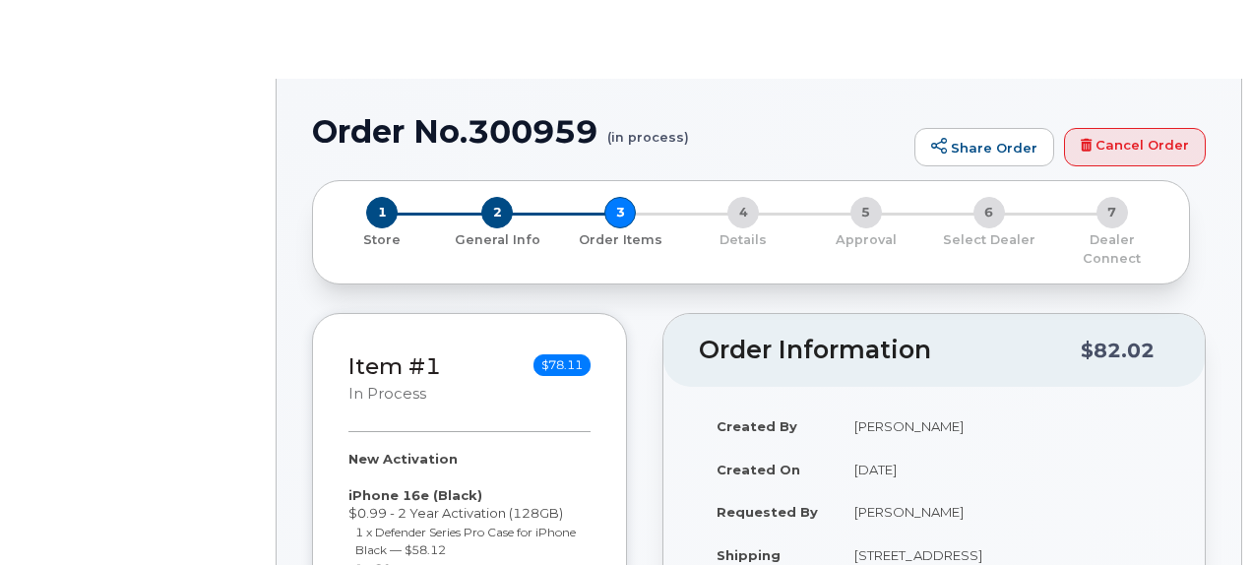
radio input "true"
select select
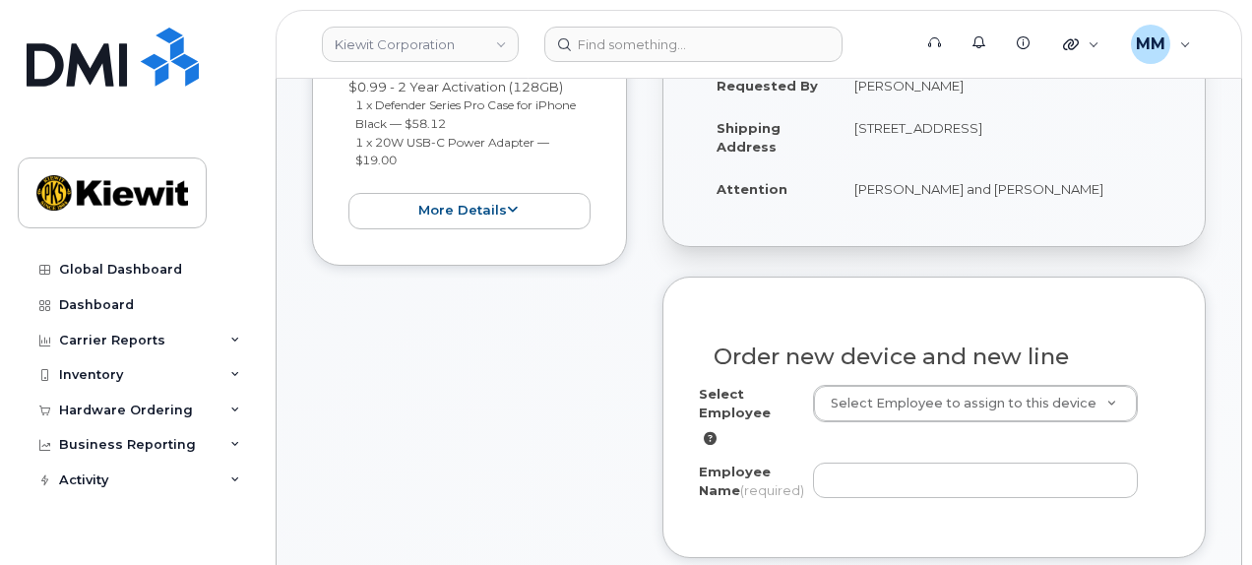
scroll to position [590, 0]
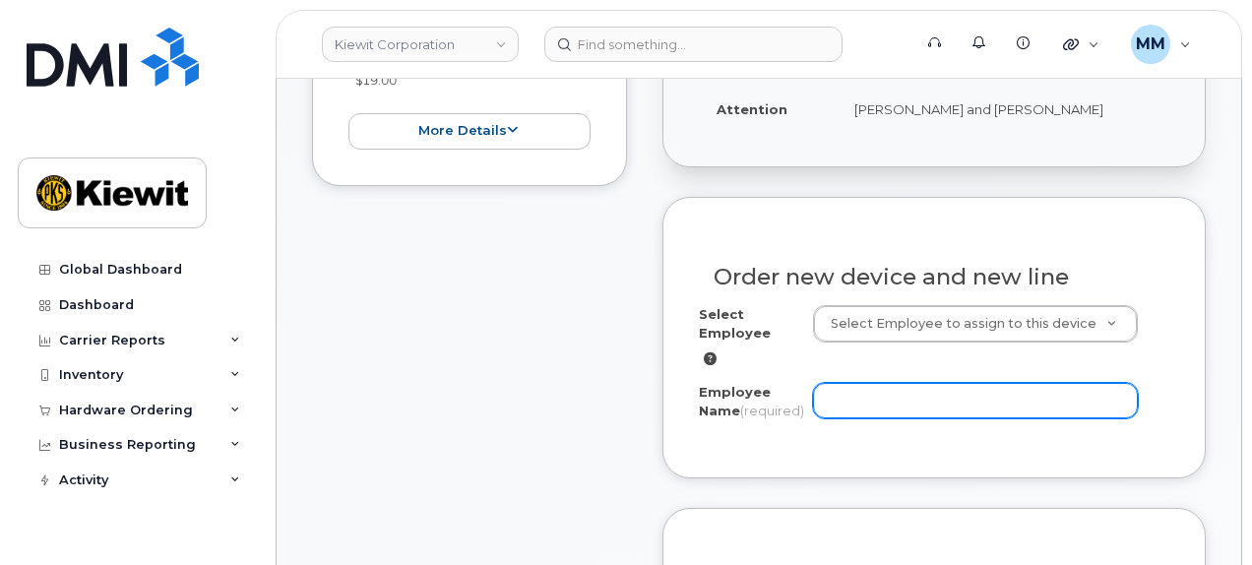
click at [881, 383] on input "Employee Name (required)" at bounding box center [976, 400] width 326 height 35
paste input "[PERSON_NAME]"
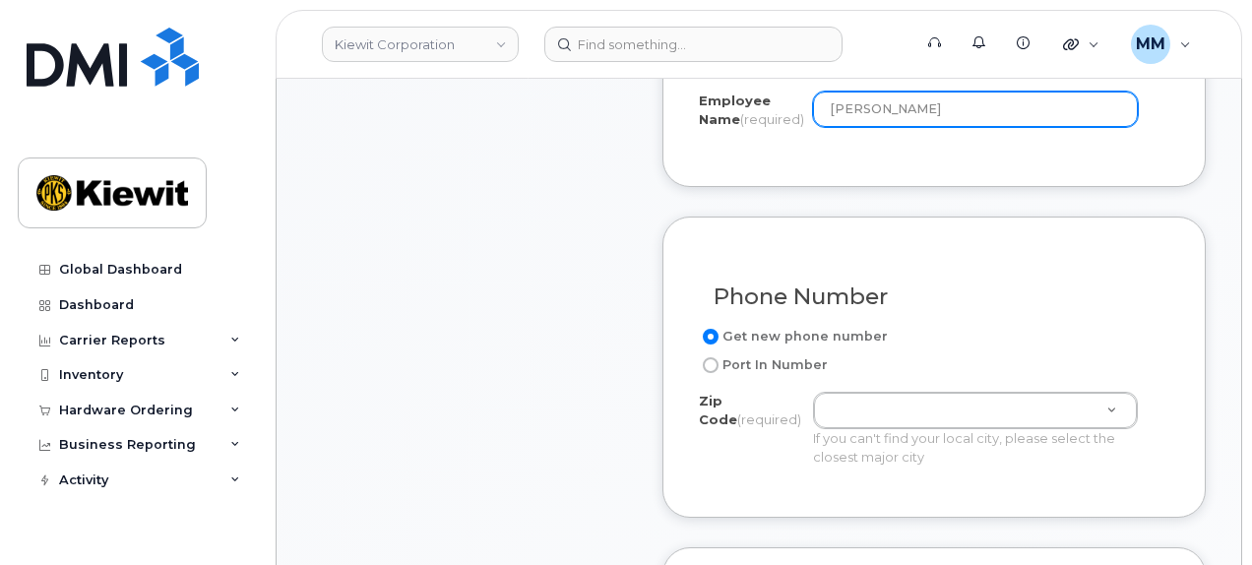
scroll to position [886, 0]
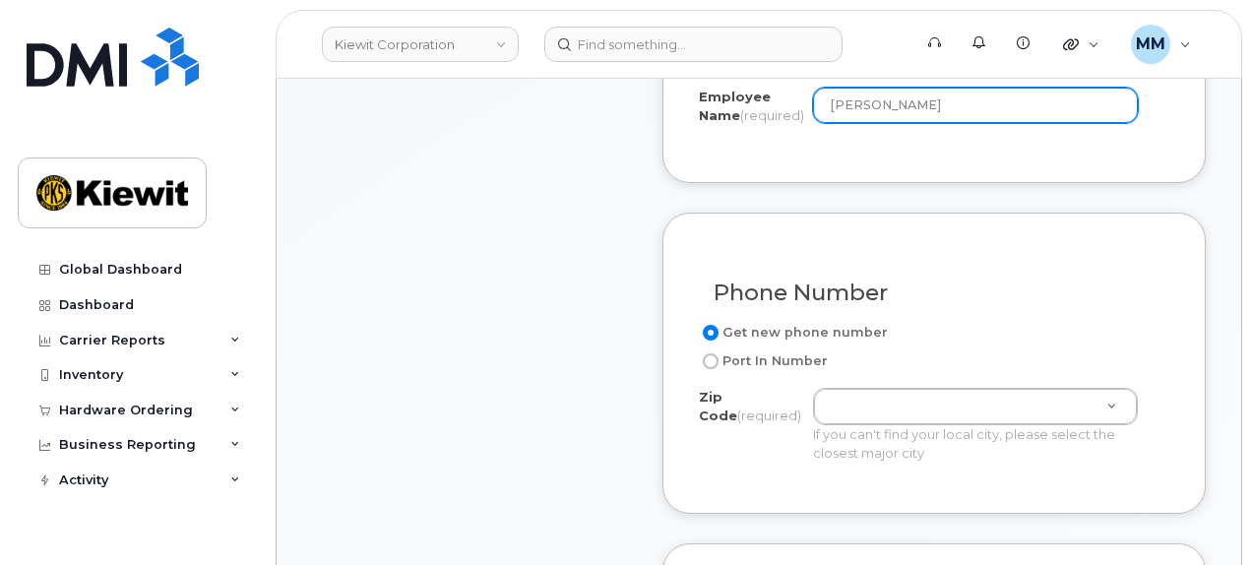
type input "[PERSON_NAME]"
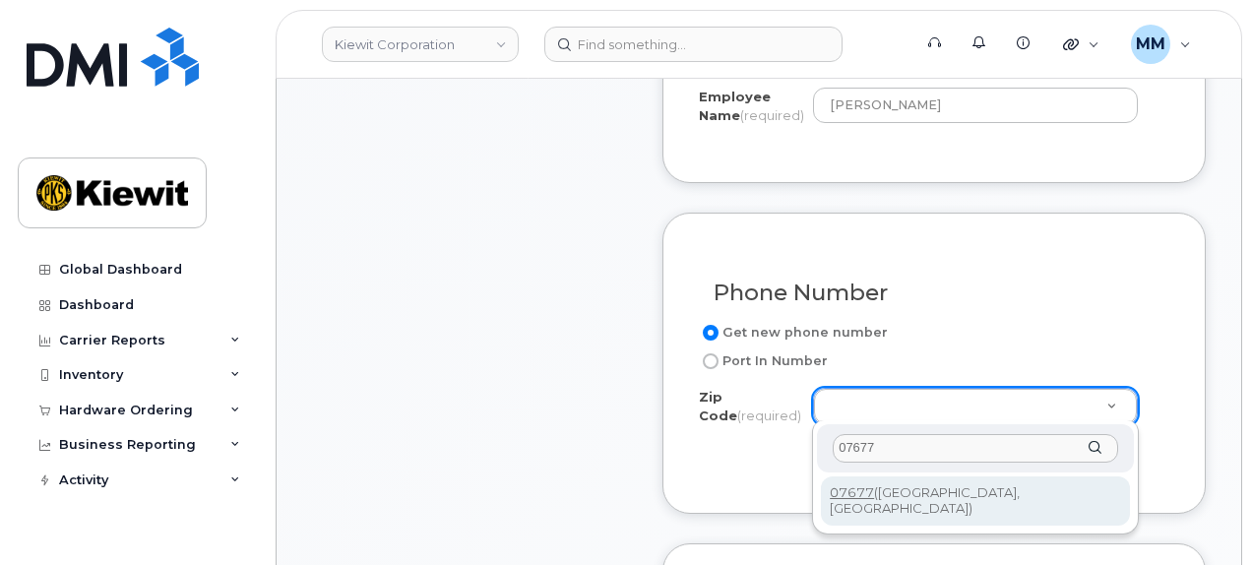
type input "07677"
type input "07677 (Woodcliff Lake, NJ)"
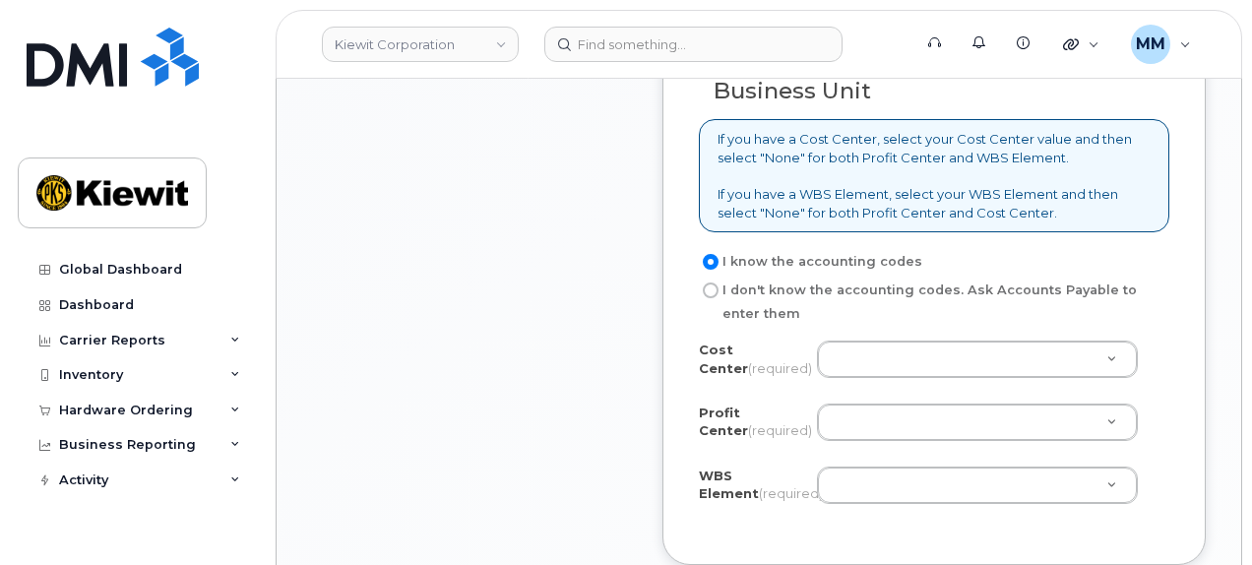
scroll to position [1673, 0]
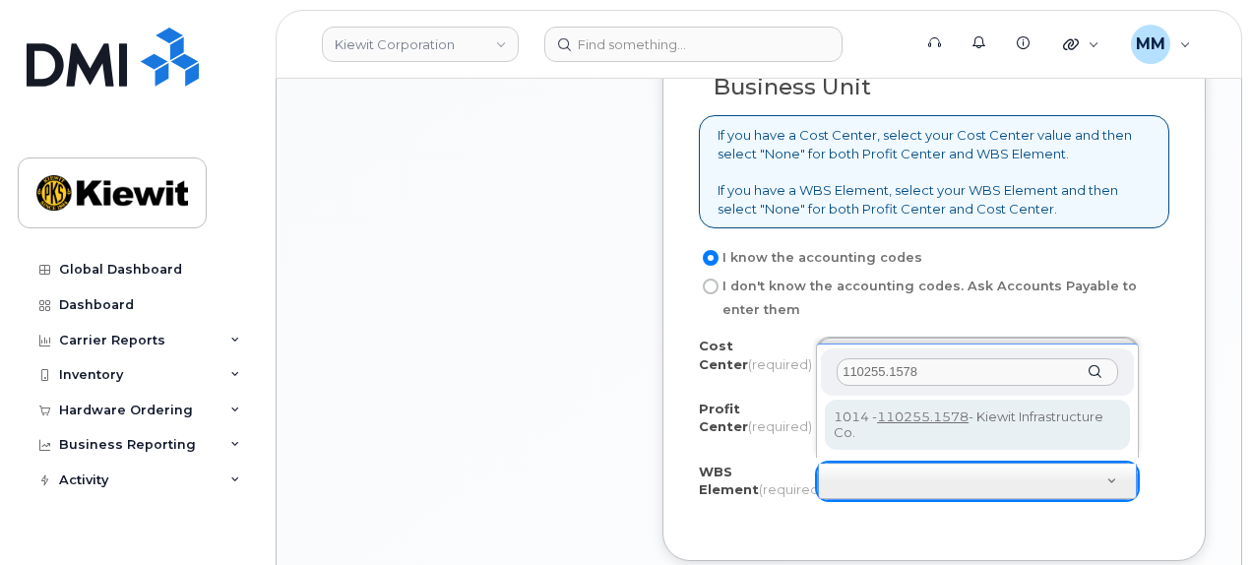
type input "110255.1578"
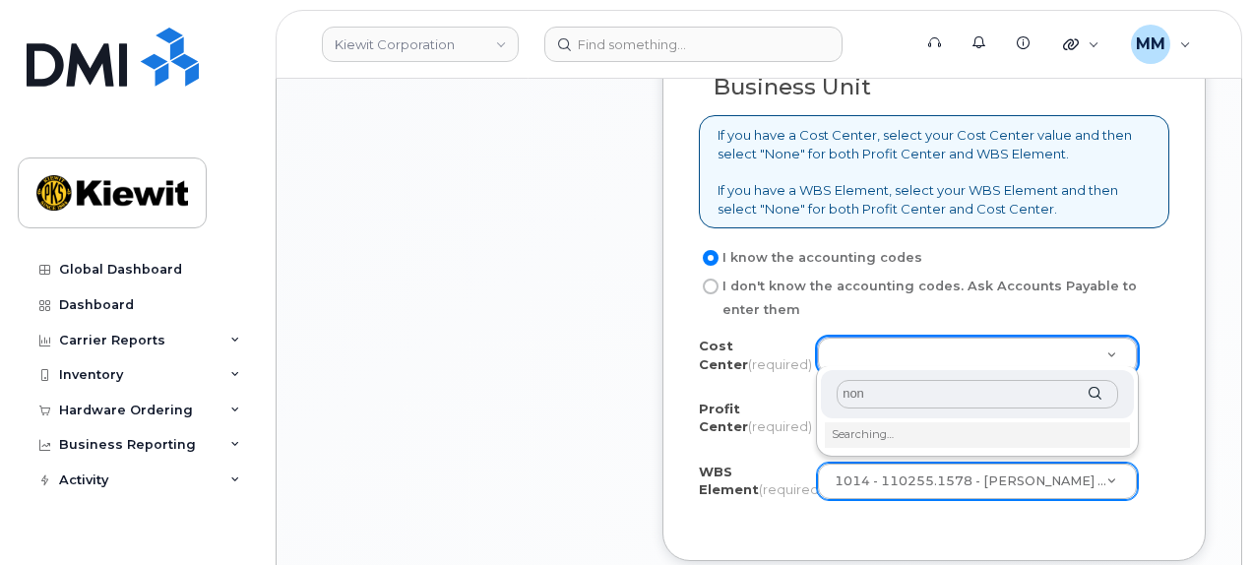
type input "none"
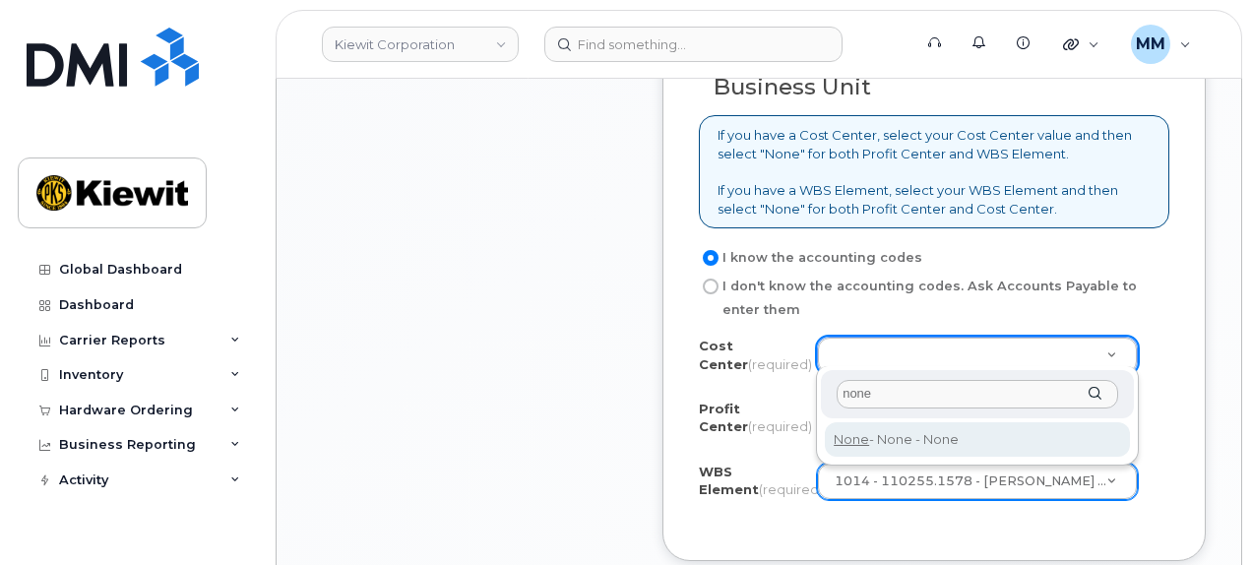
type input "None"
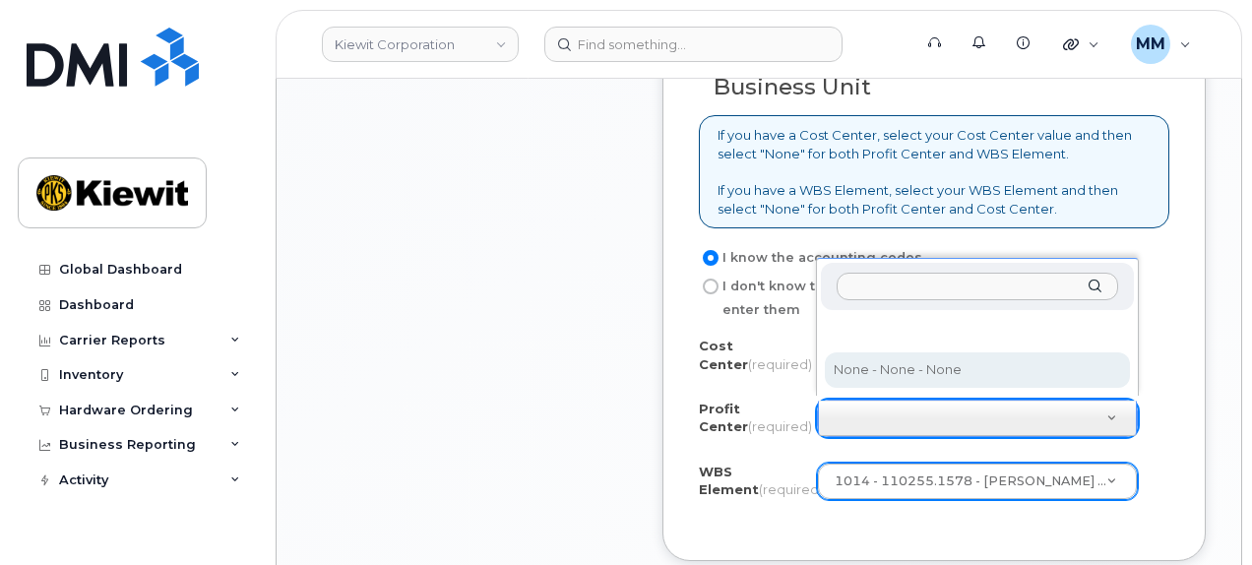
select select "None"
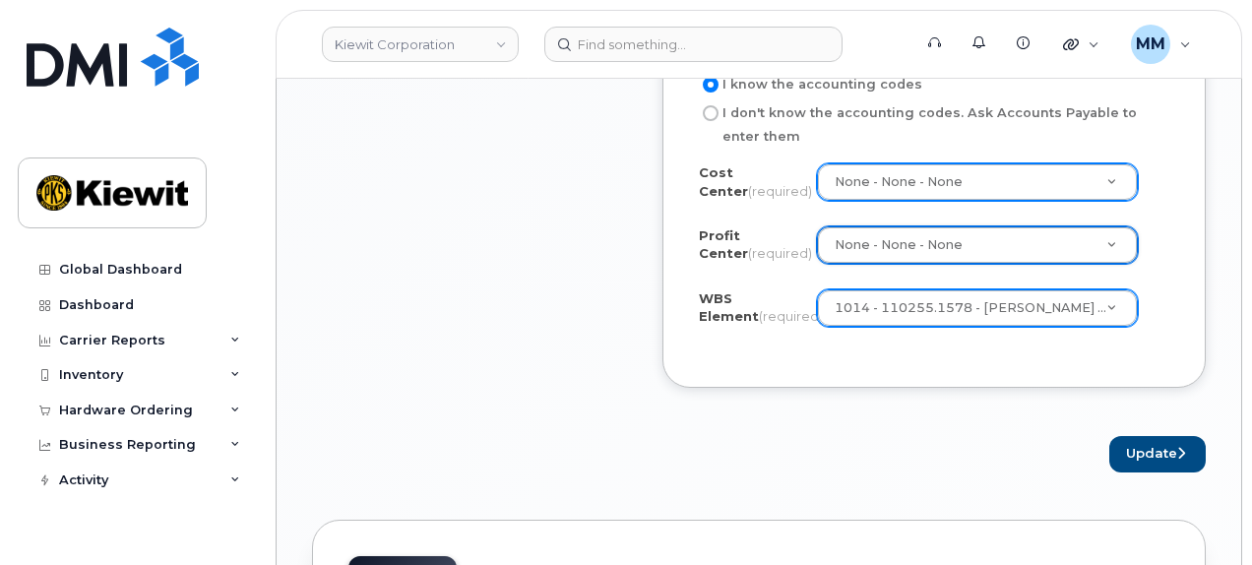
scroll to position [1870, 0]
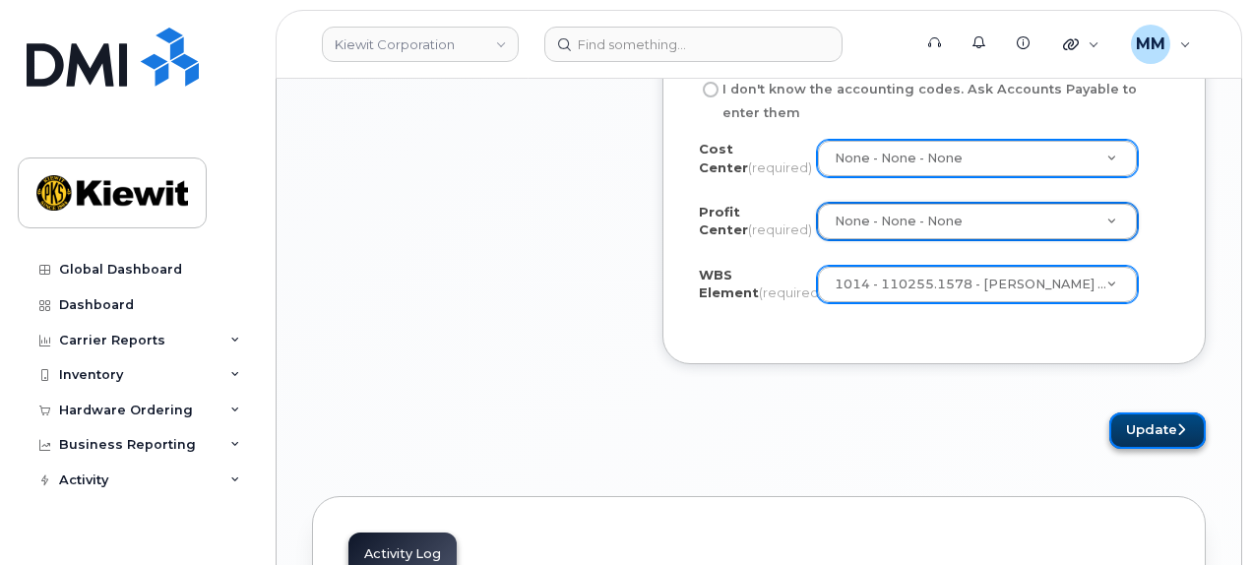
click at [1177, 430] on button "Update" at bounding box center [1157, 430] width 96 height 36
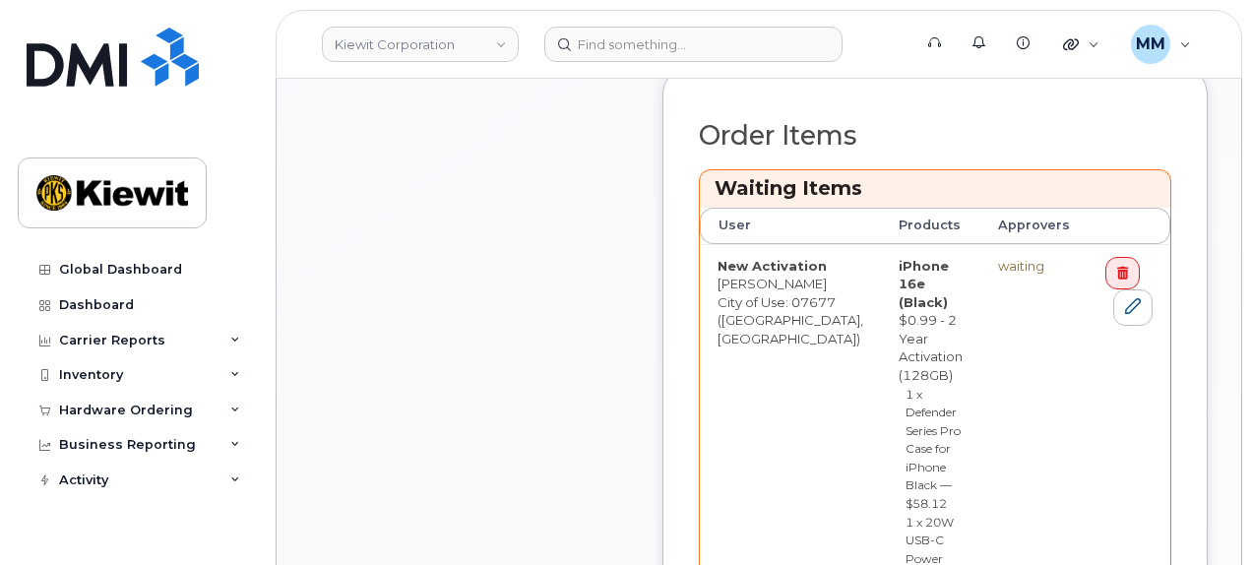
scroll to position [886, 0]
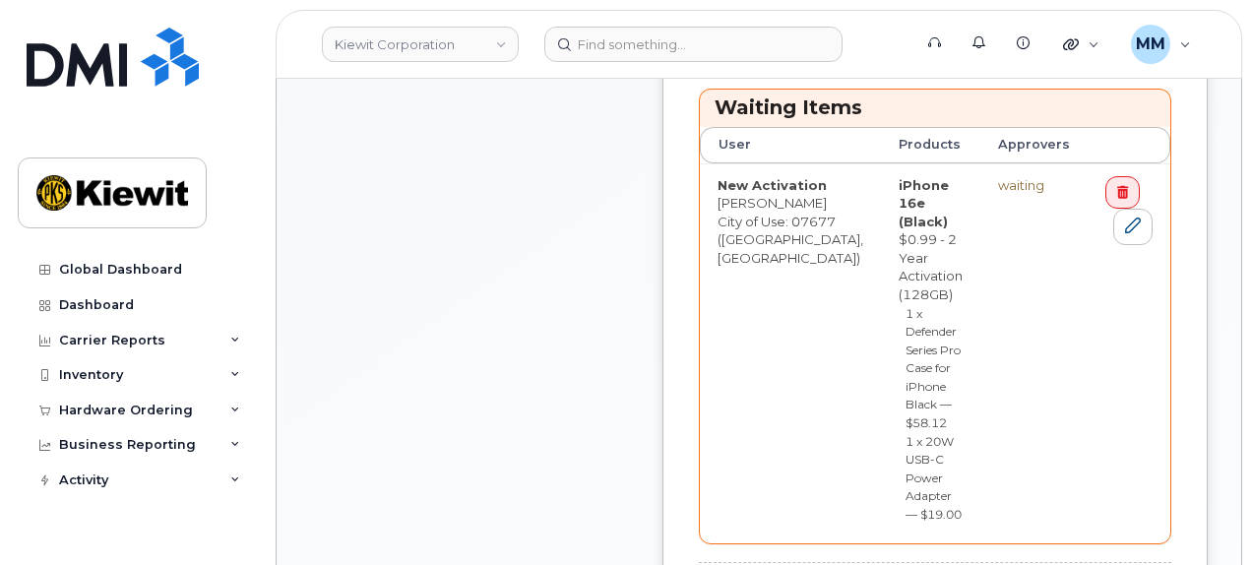
drag, startPoint x: 1079, startPoint y: 444, endPoint x: 605, endPoint y: 512, distance: 479.1
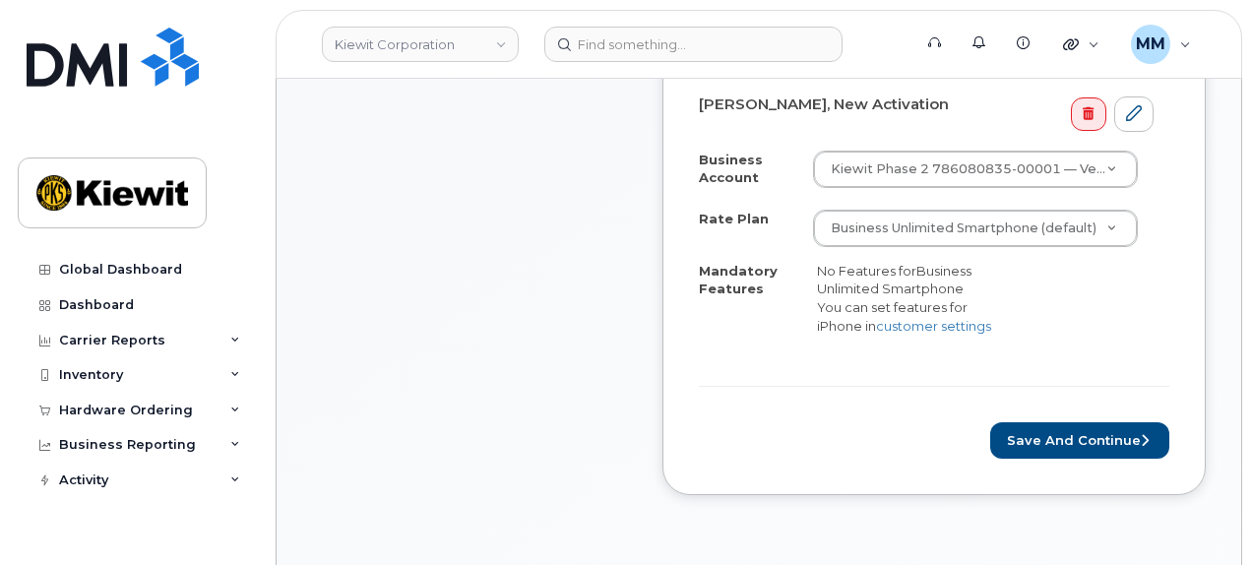
scroll to position [787, 0]
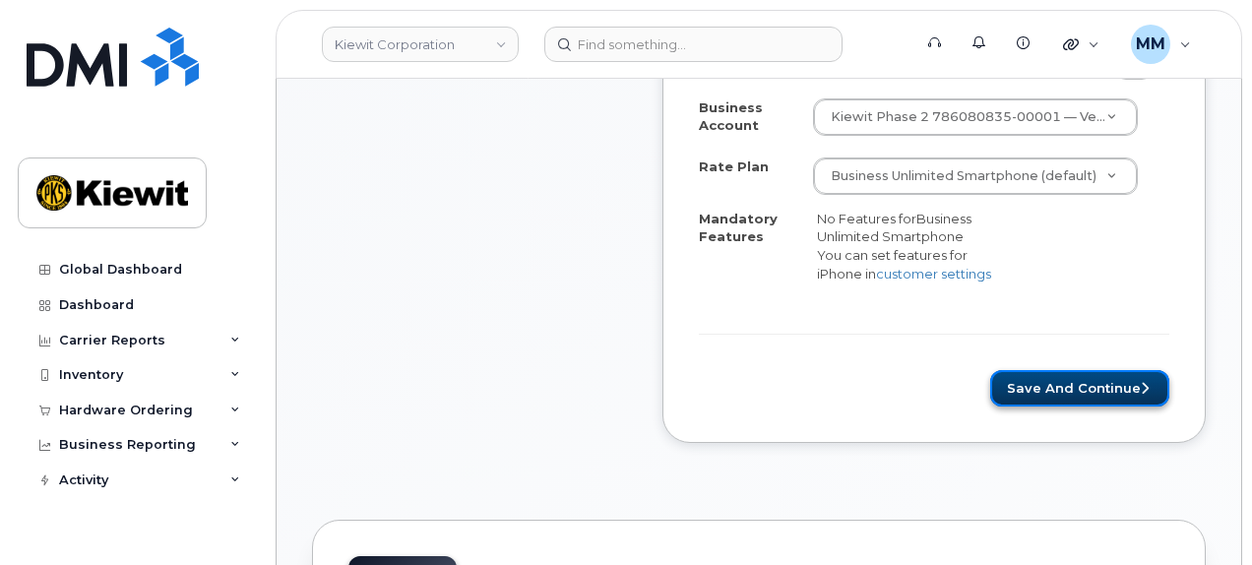
click at [1047, 370] on button "Save and Continue" at bounding box center [1079, 388] width 179 height 36
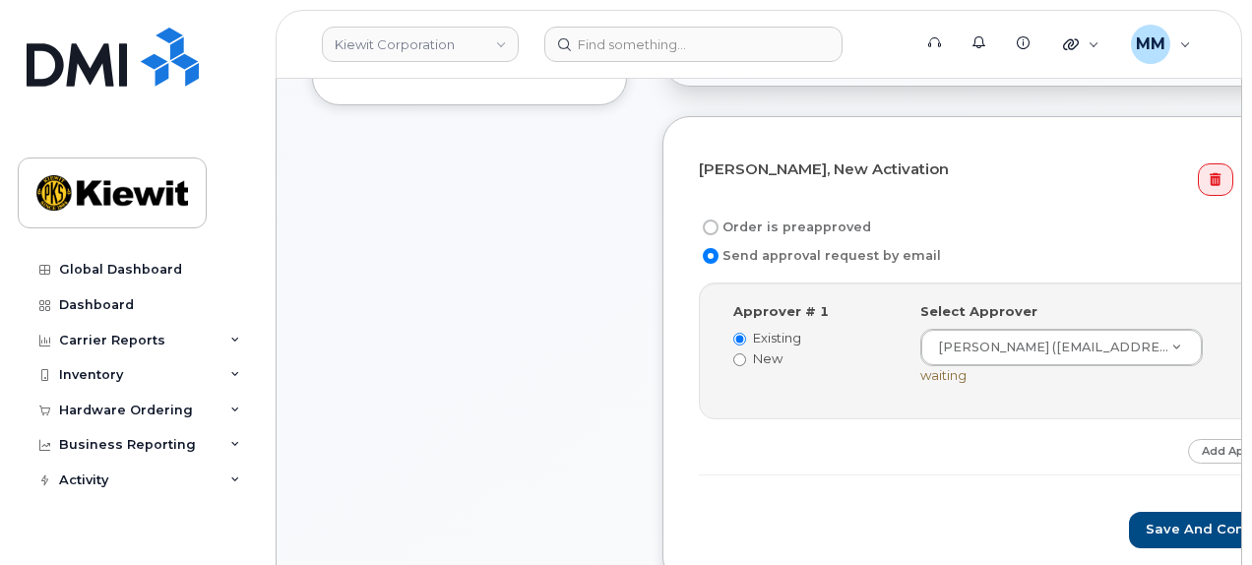
scroll to position [590, 0]
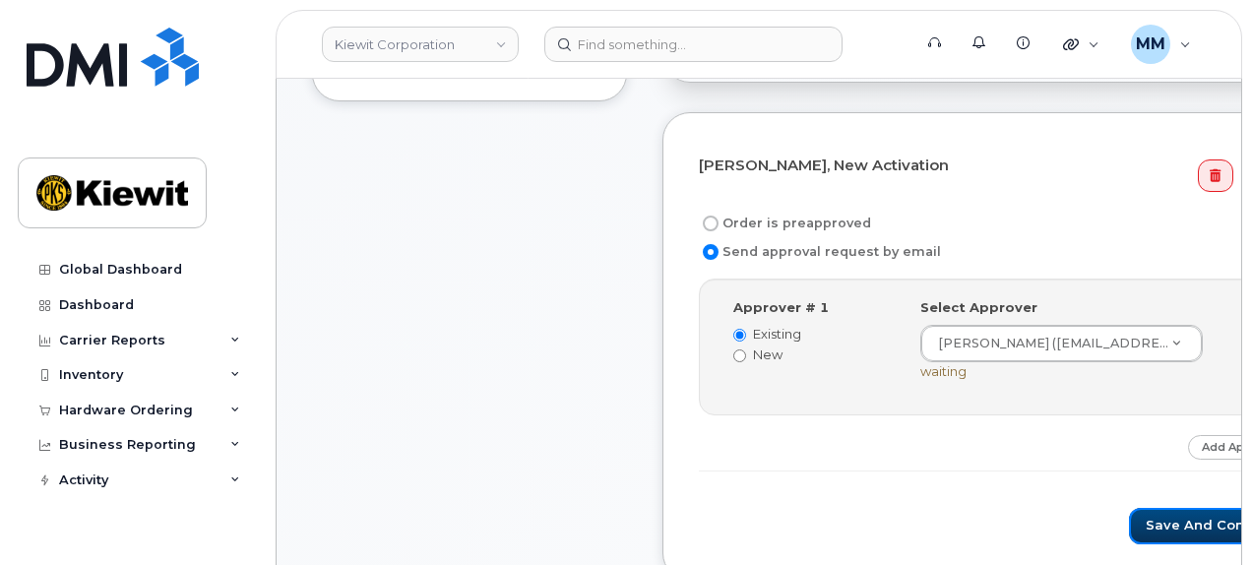
drag, startPoint x: 1075, startPoint y: 508, endPoint x: 994, endPoint y: 516, distance: 81.1
click at [1129, 508] on button "Save and Continue" at bounding box center [1212, 526] width 167 height 36
